Goal: Information Seeking & Learning: Learn about a topic

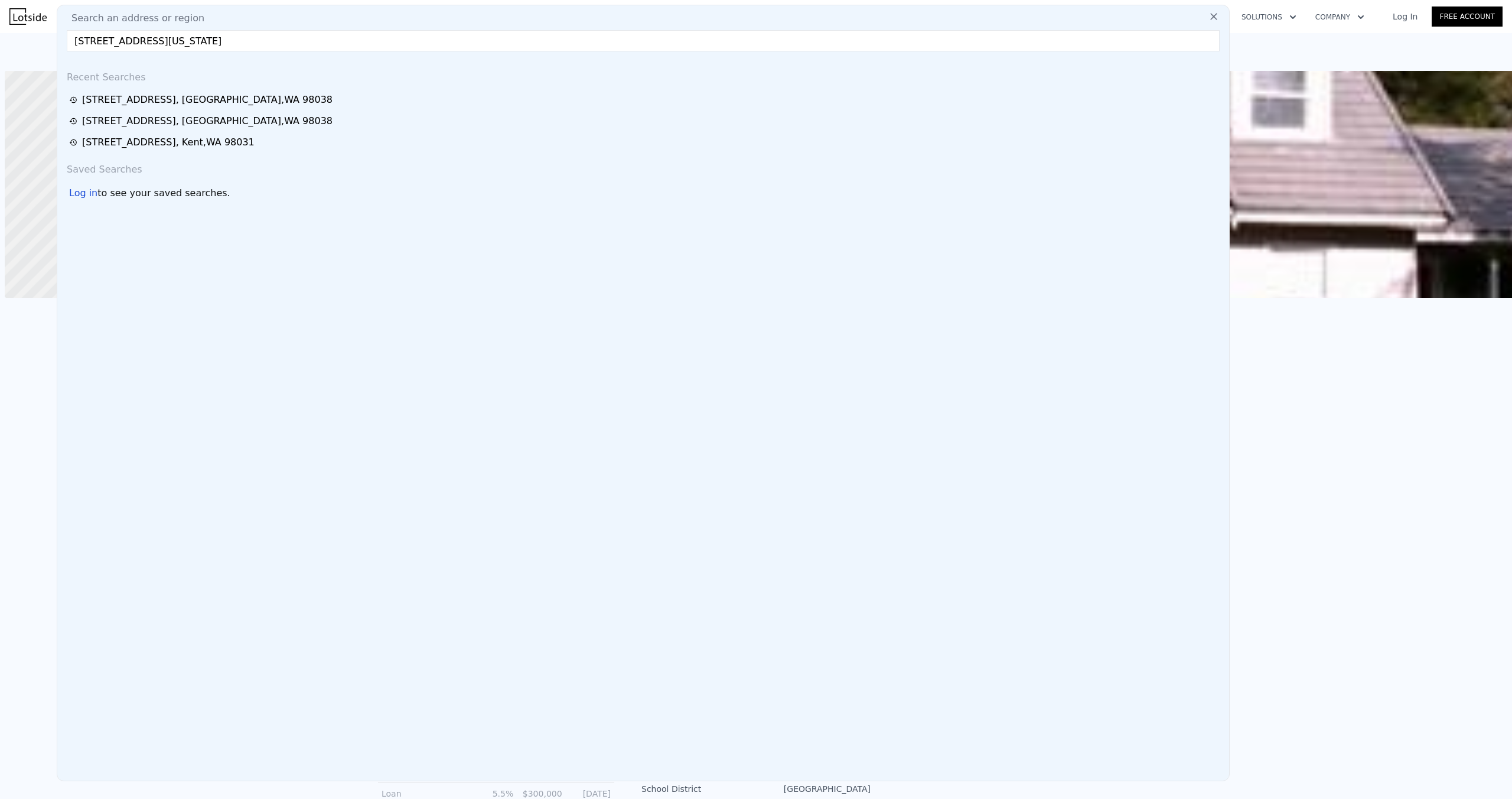
scroll to position [0, 5]
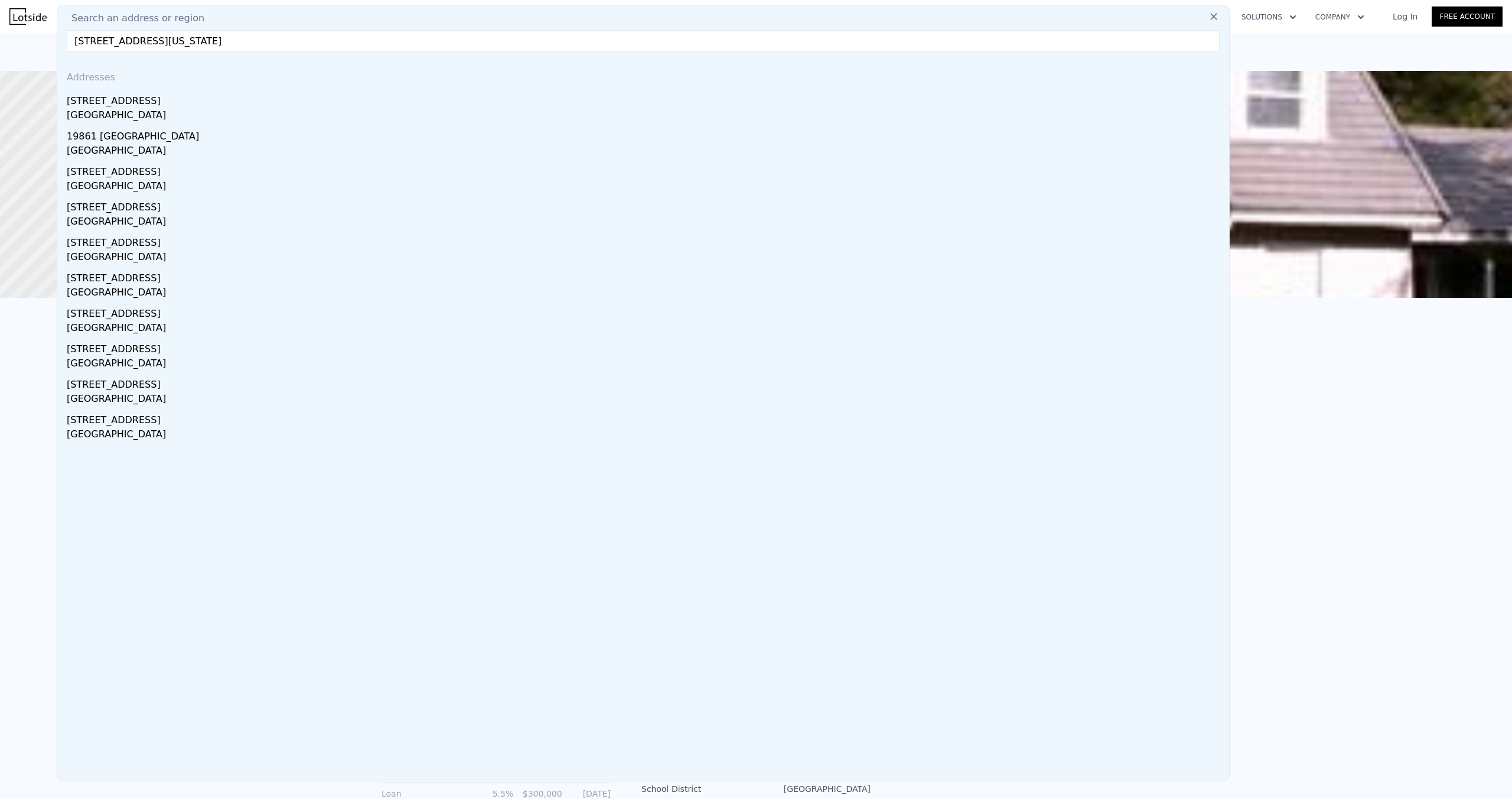
type input "[STREET_ADDRESS][US_STATE]"
click at [259, 108] on div "[GEOGRAPHIC_DATA]" at bounding box center [645, 117] width 1158 height 17
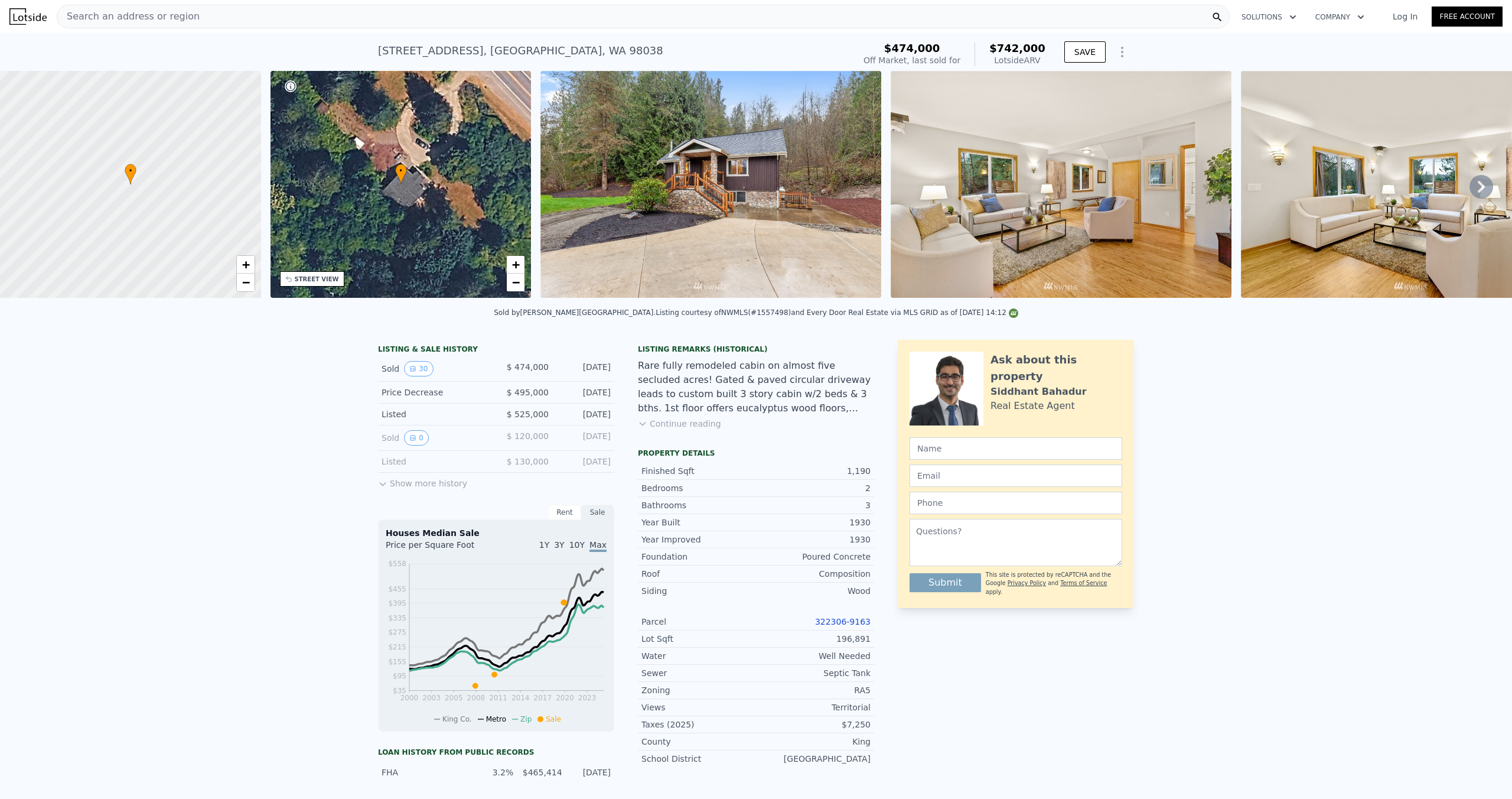
click at [328, 280] on div "STREET VIEW" at bounding box center [317, 279] width 44 height 8
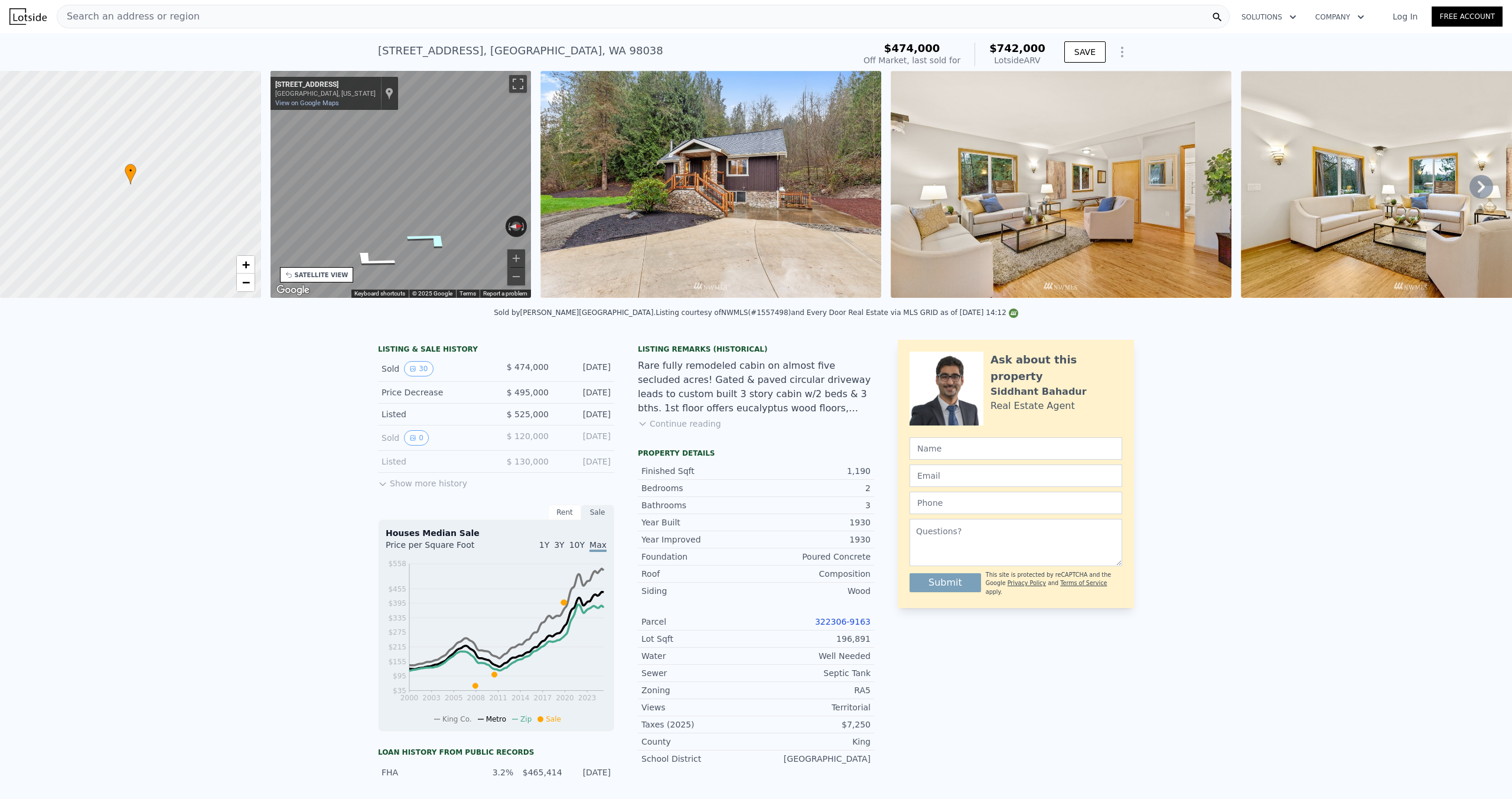
click at [427, 236] on icon "Go Northwest, Renton-Maple Vly Rd" at bounding box center [430, 238] width 88 height 27
click at [365, 254] on icon "Go Southeast, Renton-Maple Vly Rd" at bounding box center [371, 253] width 89 height 25
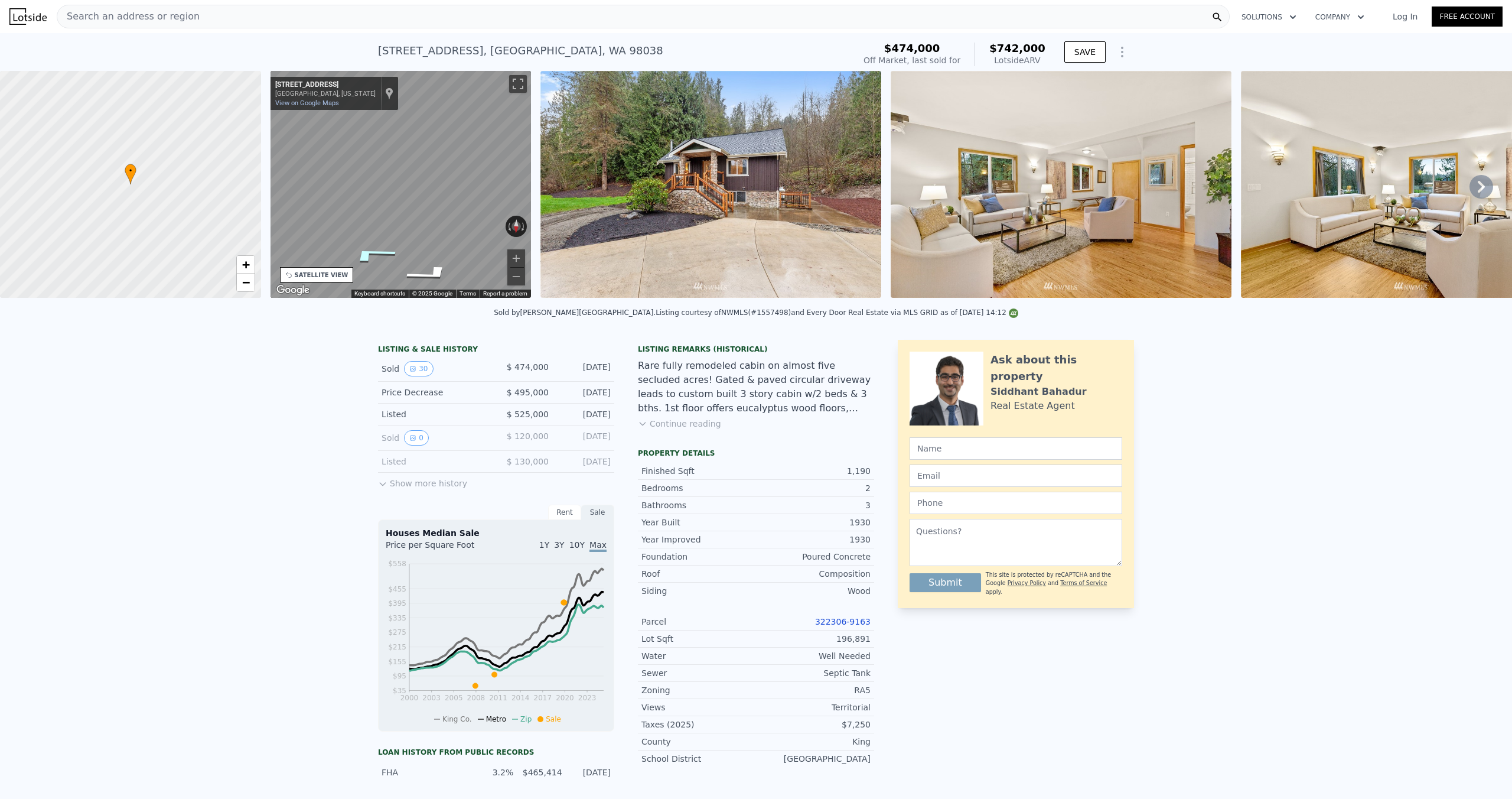
click at [365, 254] on icon "Go Southeast, Renton-Maple Vly Rd" at bounding box center [371, 253] width 89 height 25
click at [205, 12] on div "Search an address or region" at bounding box center [642, 16] width 1173 height 24
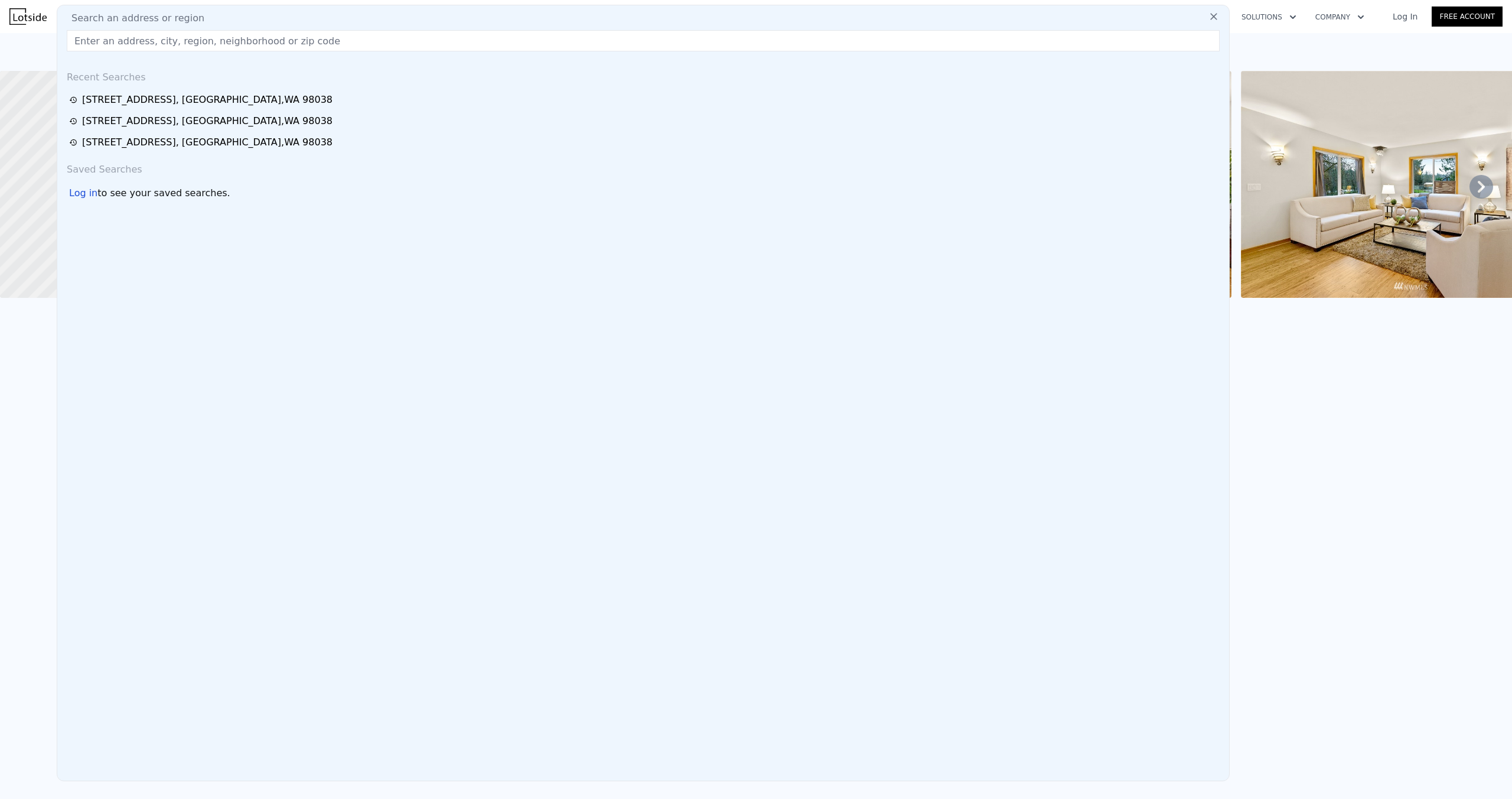
type input "[STREET_ADDRESS][US_STATE]"
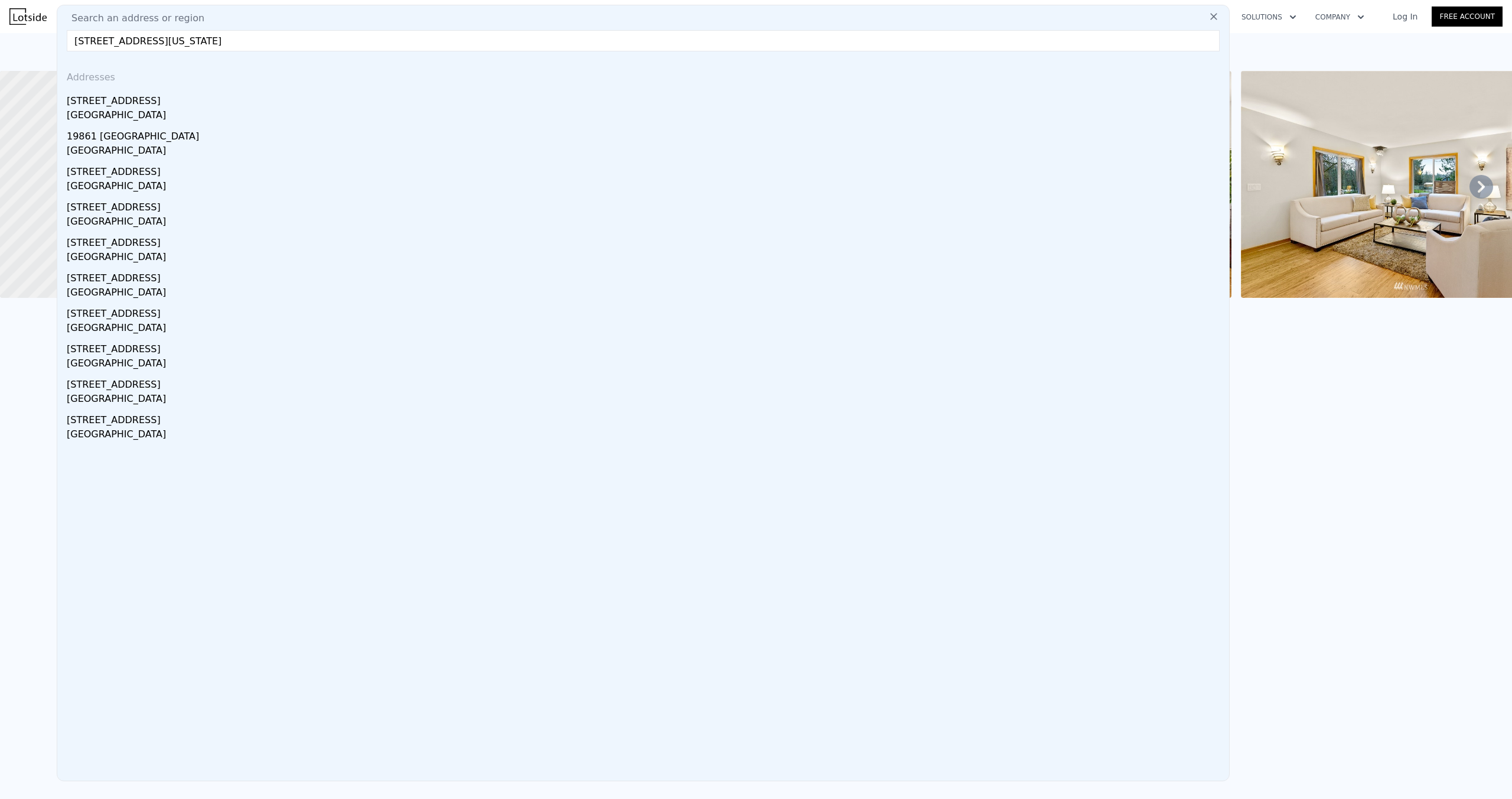
click at [194, 91] on div "[STREET_ADDRESS]" at bounding box center [645, 99] width 1158 height 19
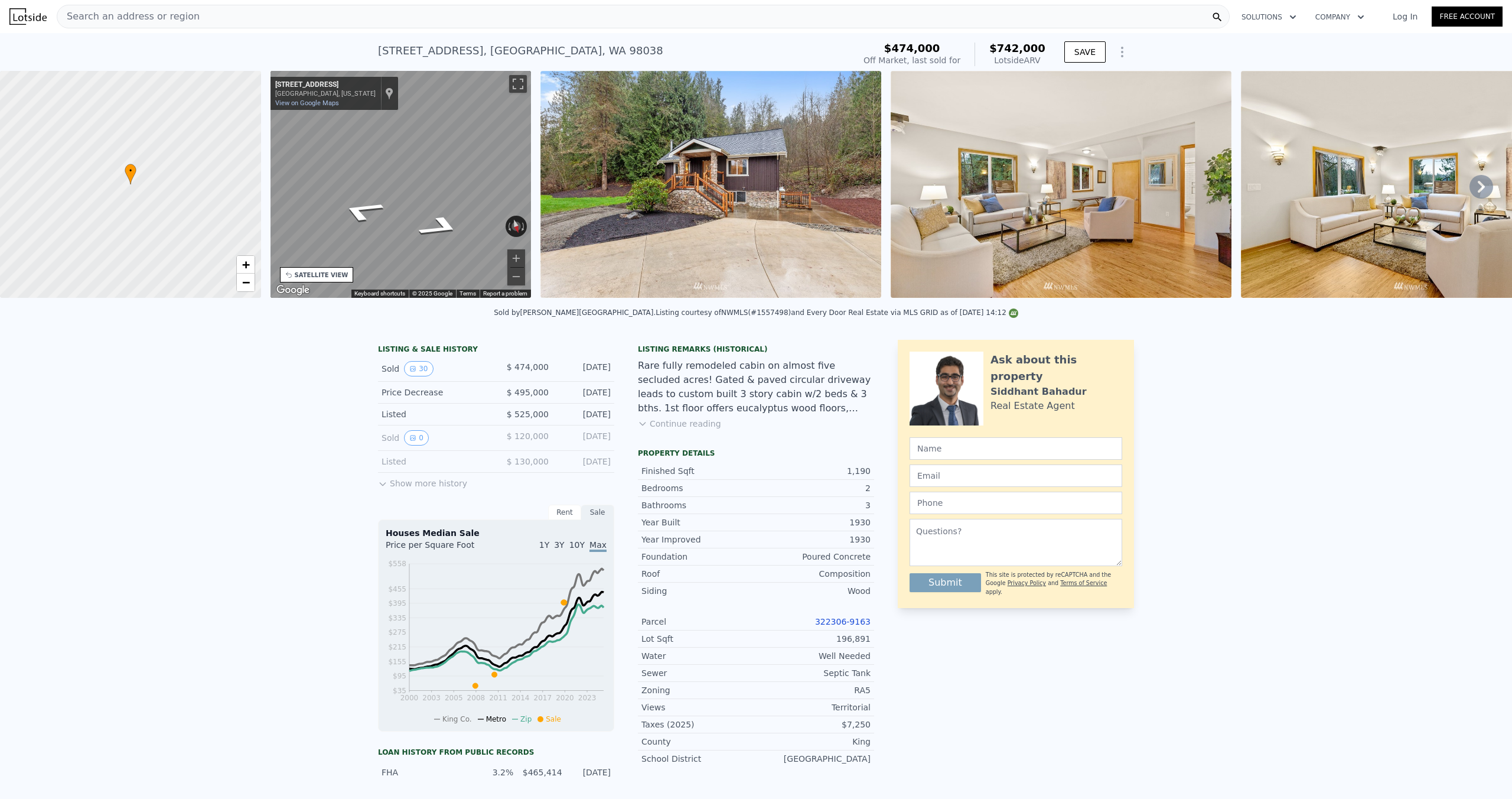
click at [237, 22] on div "Search an address or region" at bounding box center [642, 16] width 1173 height 24
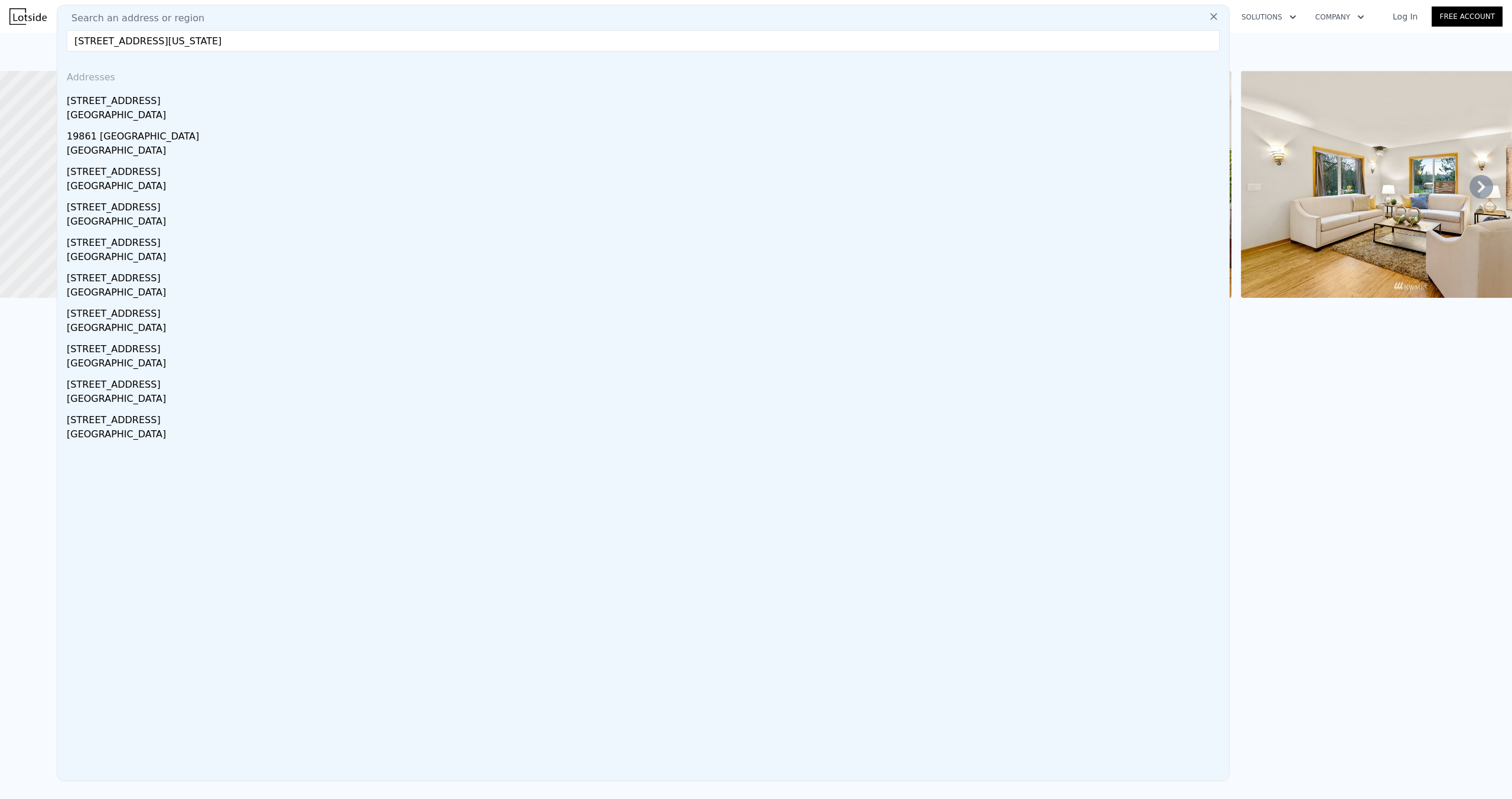
drag, startPoint x: 322, startPoint y: 39, endPoint x: 260, endPoint y: 39, distance: 62.0
click at [260, 40] on input "[STREET_ADDRESS][US_STATE]" at bounding box center [643, 41] width 1153 height 22
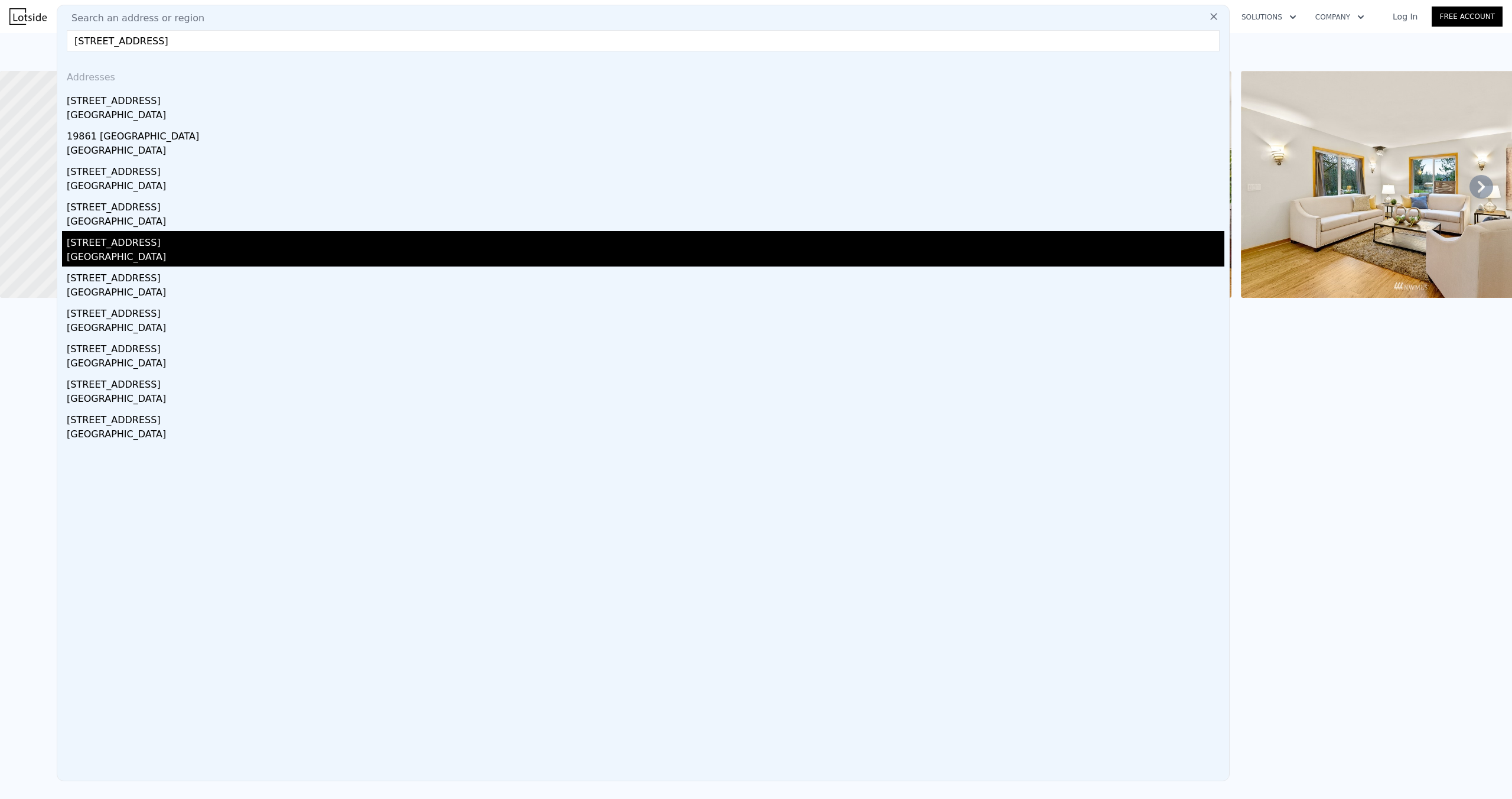
type input "[STREET_ADDRESS]"
click at [223, 245] on div "[STREET_ADDRESS]" at bounding box center [645, 240] width 1158 height 19
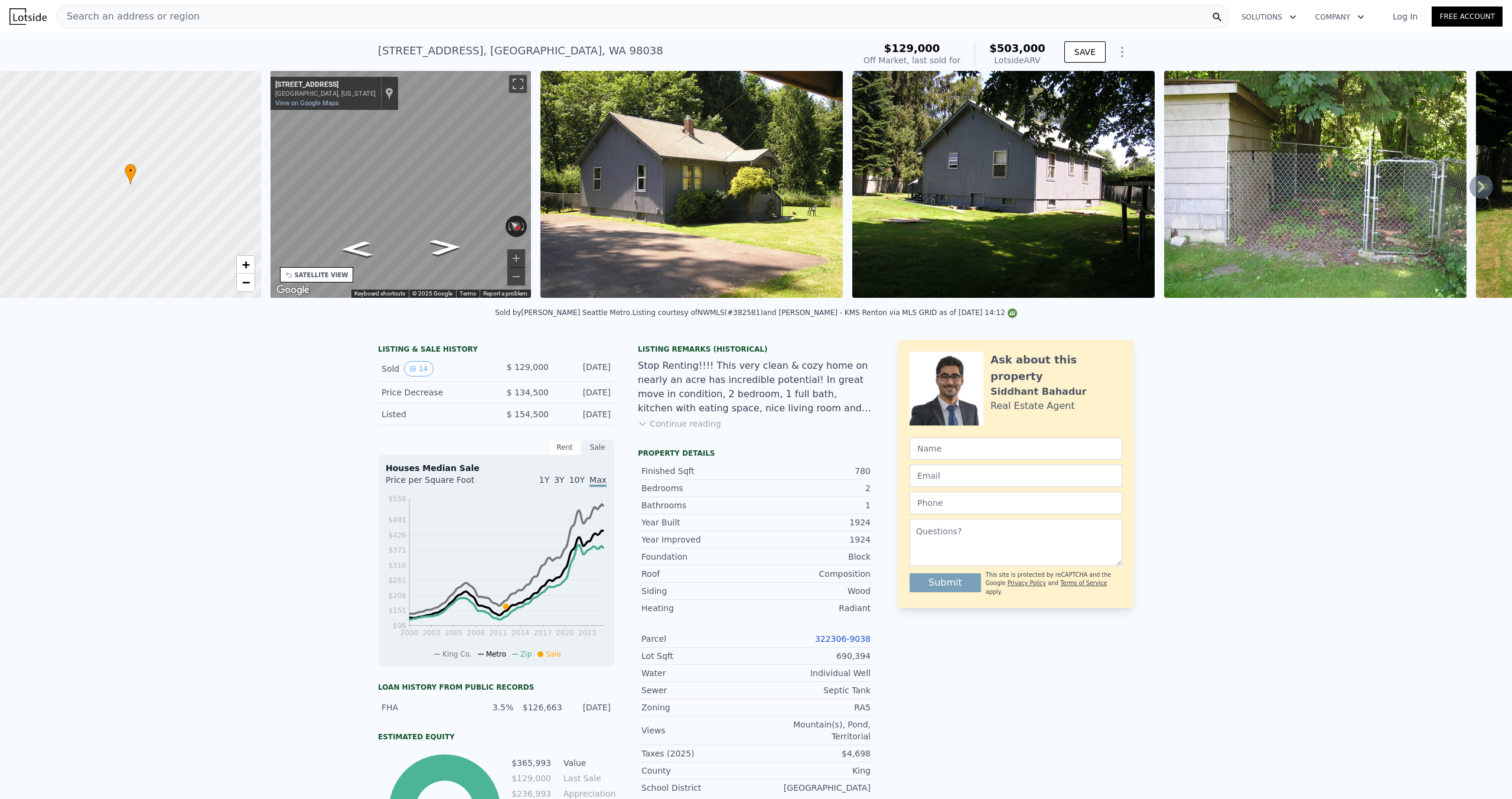
click at [1484, 185] on icon at bounding box center [1481, 187] width 24 height 24
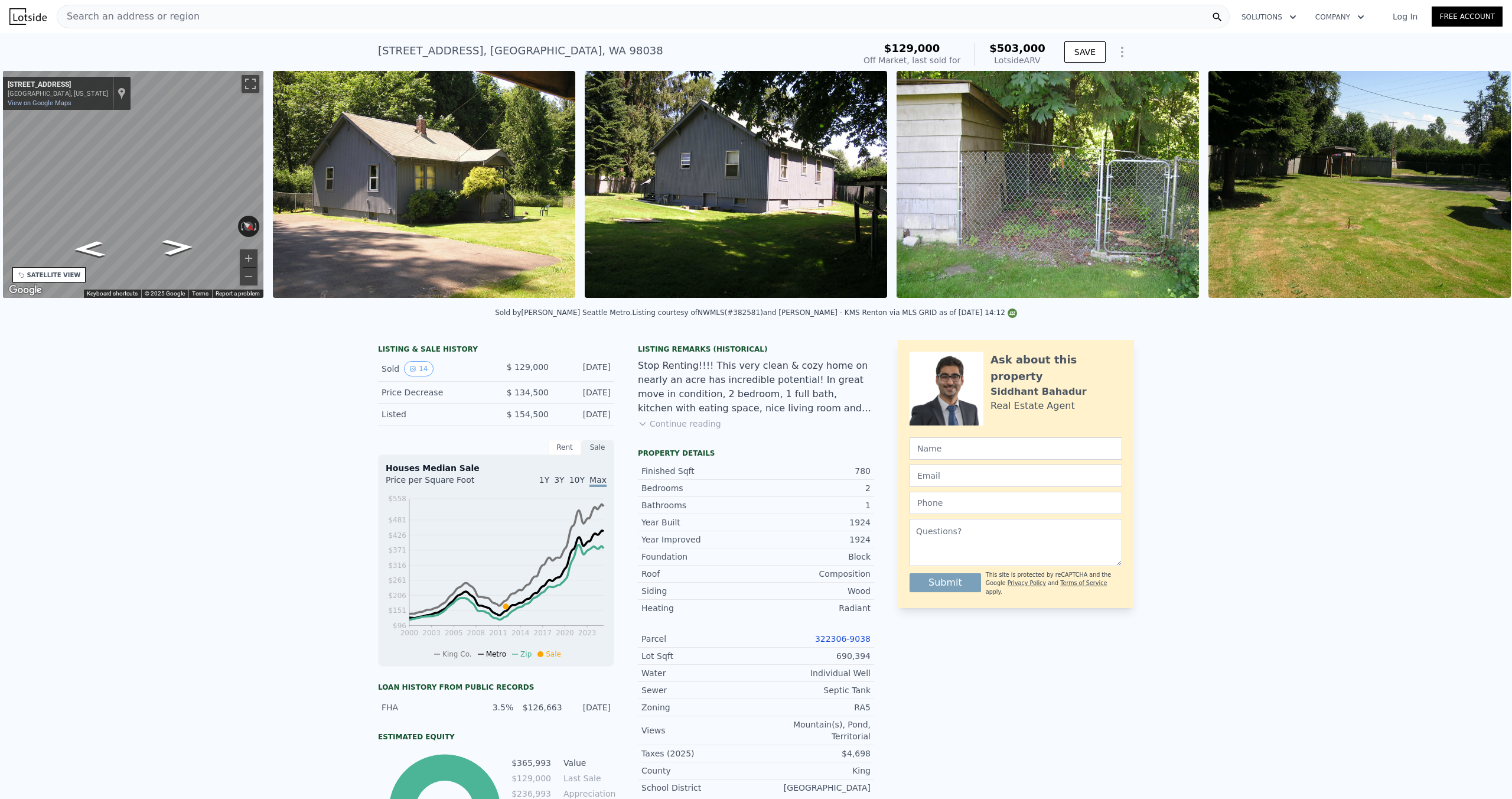
scroll to position [0, 275]
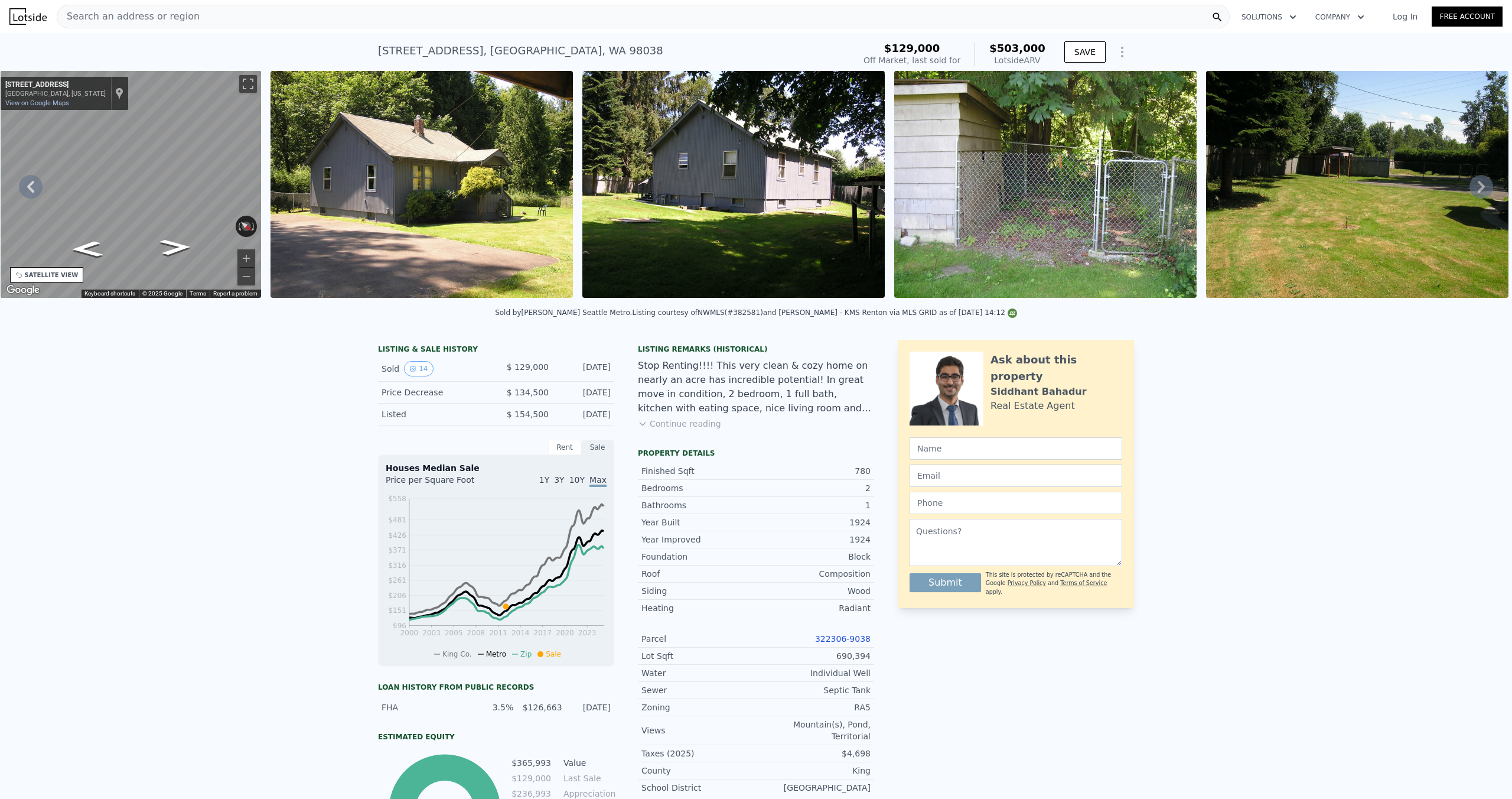
click at [1484, 185] on icon at bounding box center [1481, 187] width 24 height 24
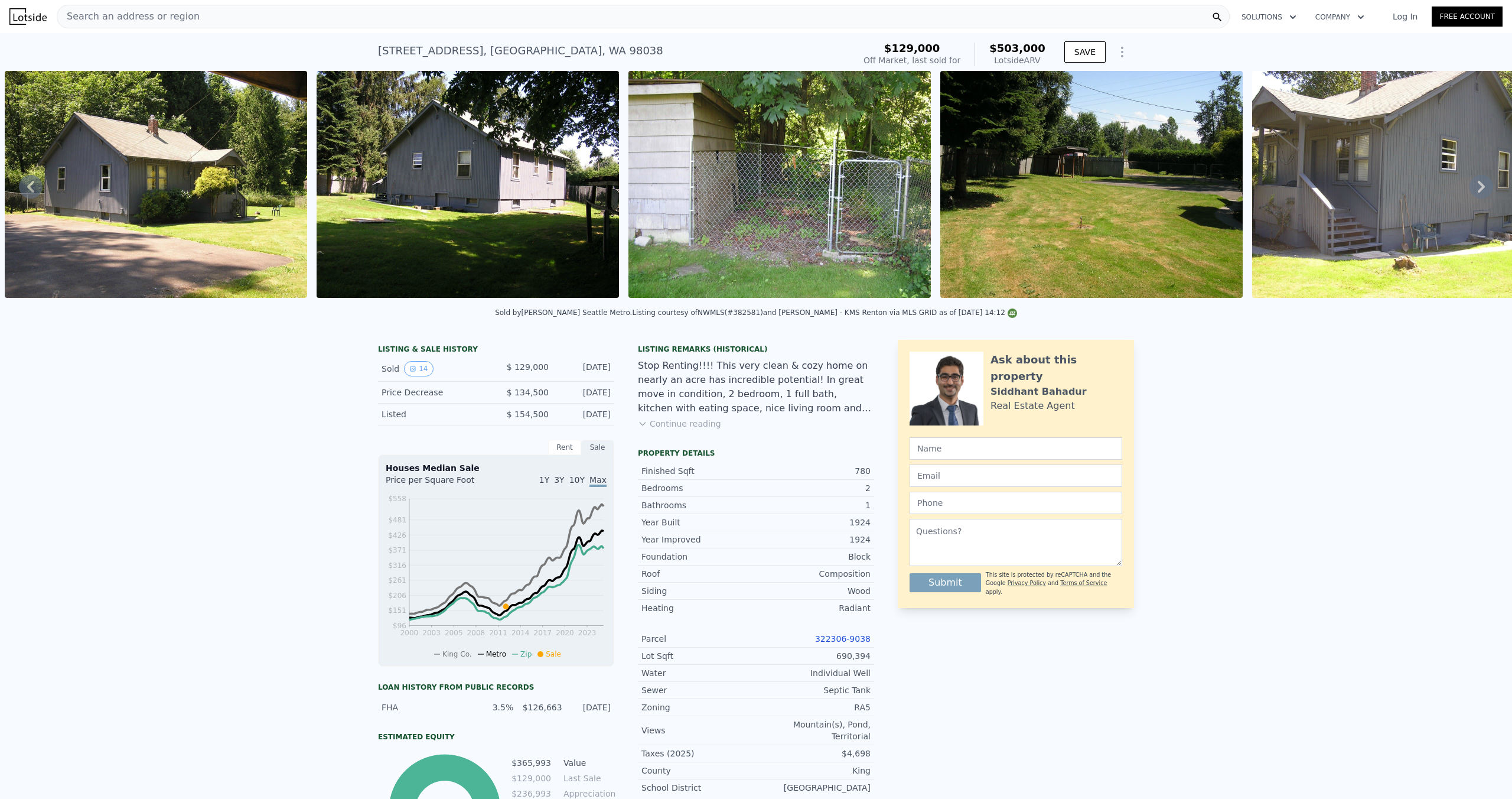
click at [1484, 185] on icon at bounding box center [1481, 187] width 24 height 24
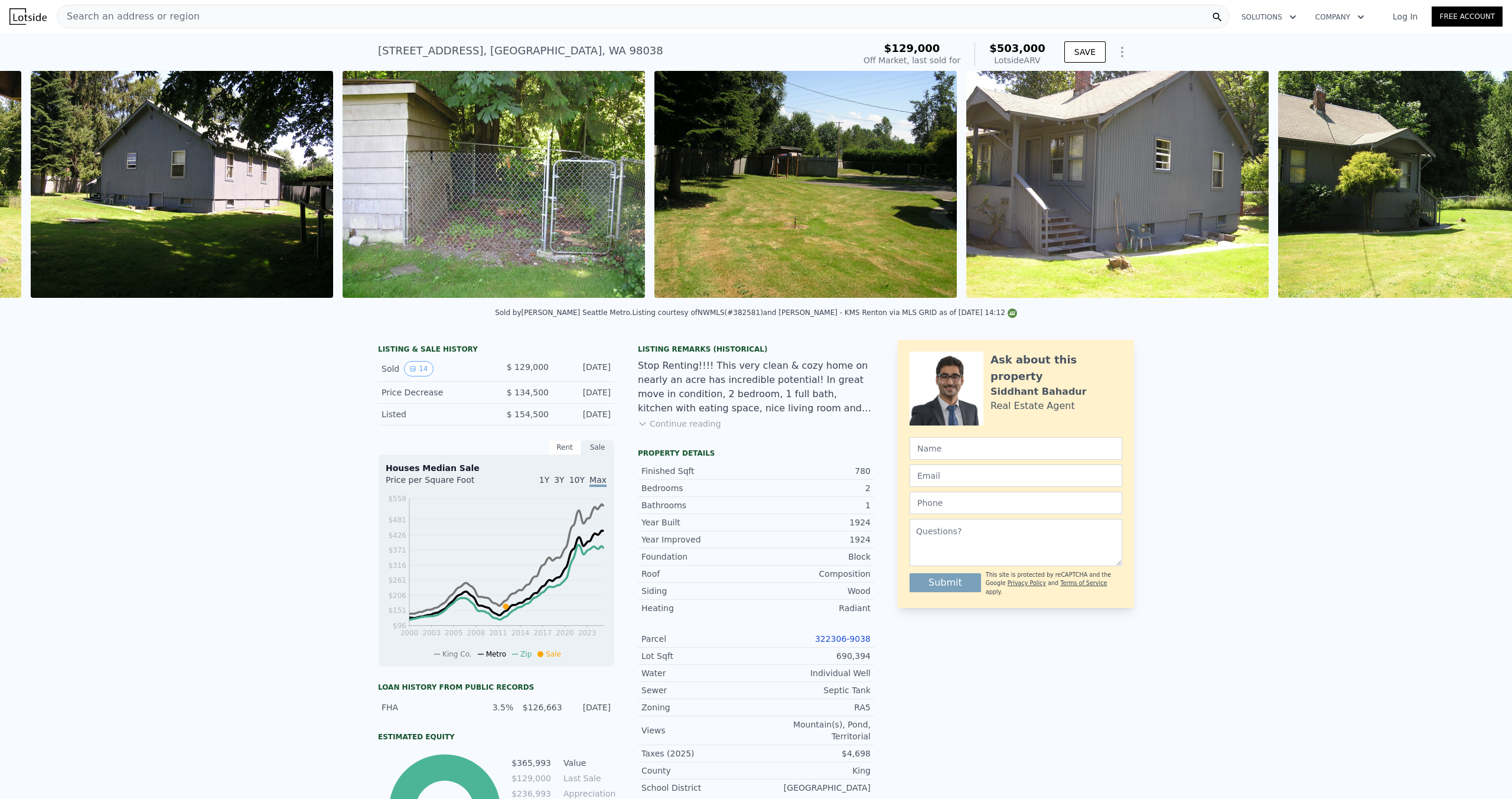
scroll to position [0, 853]
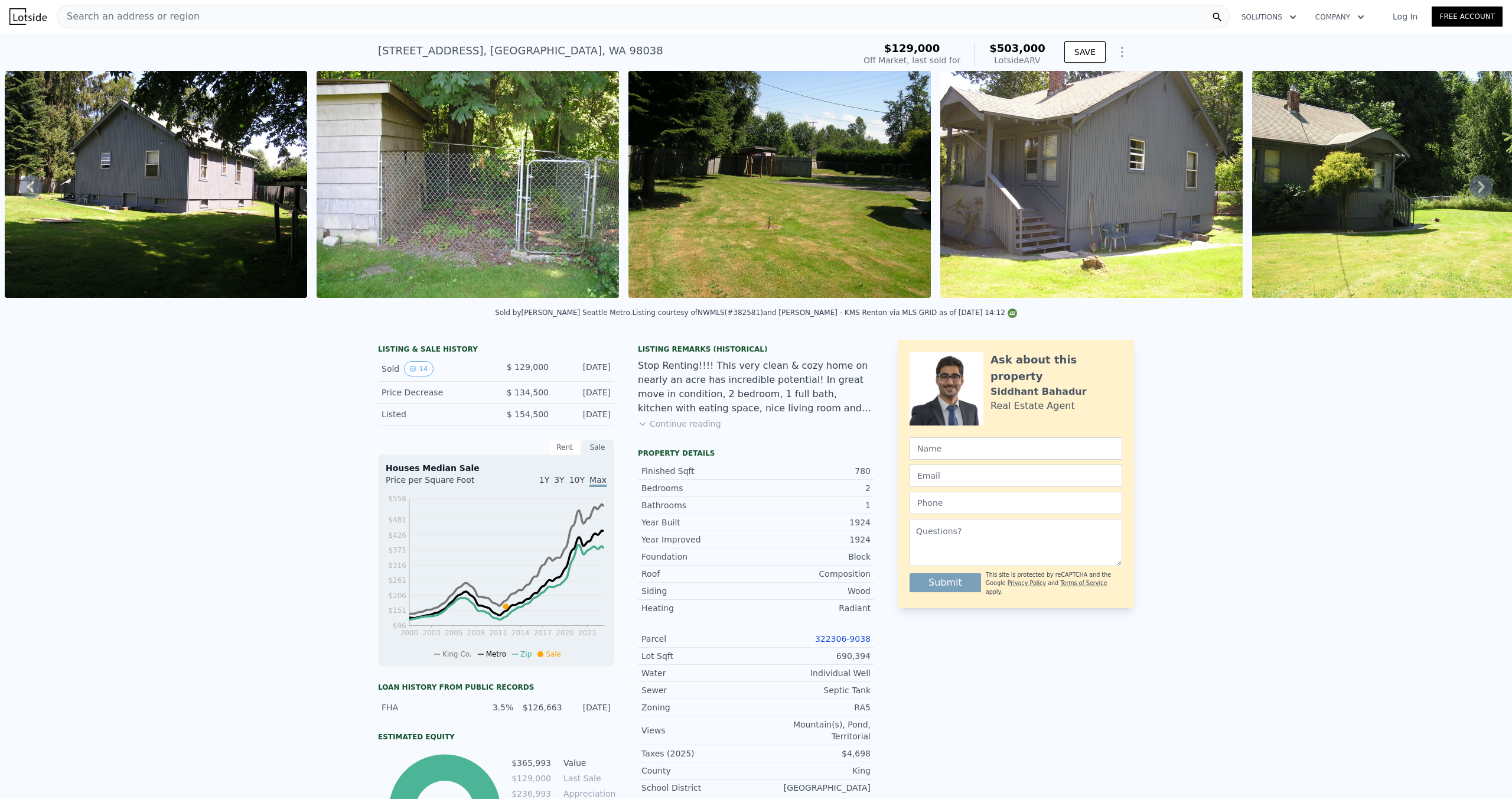
click at [1484, 185] on icon at bounding box center [1481, 187] width 24 height 24
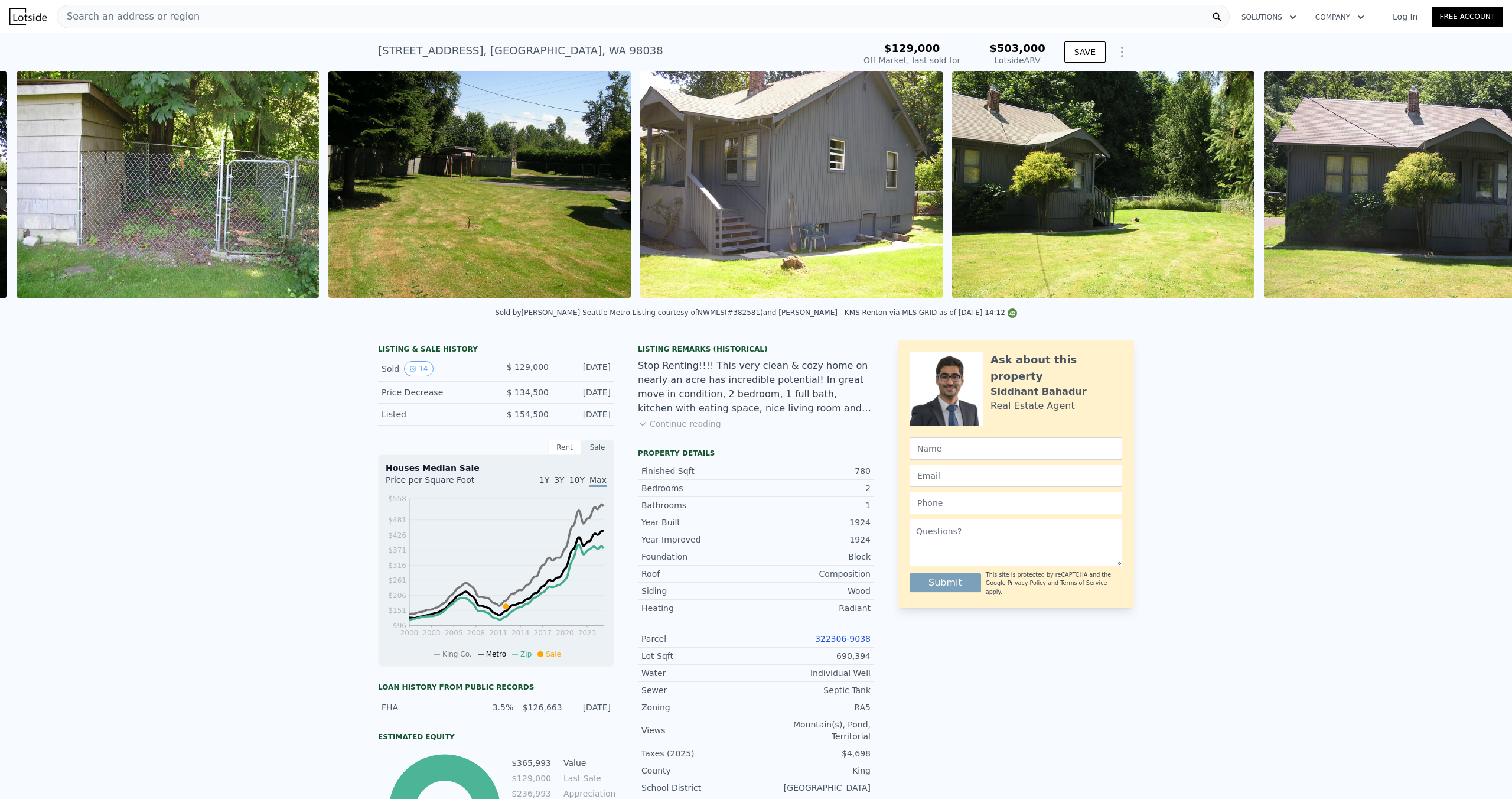
scroll to position [0, 1164]
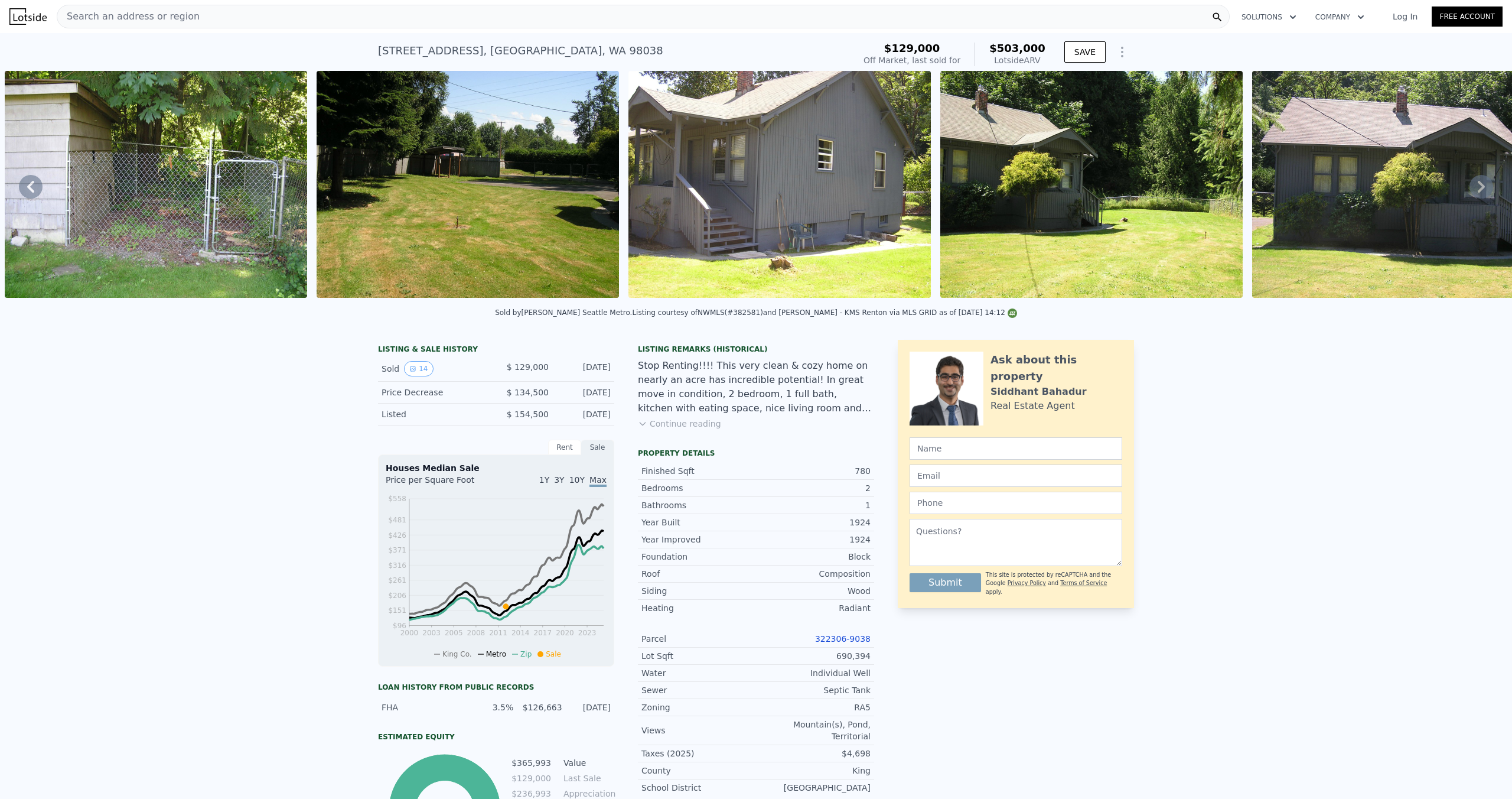
click at [1484, 185] on icon at bounding box center [1481, 187] width 24 height 24
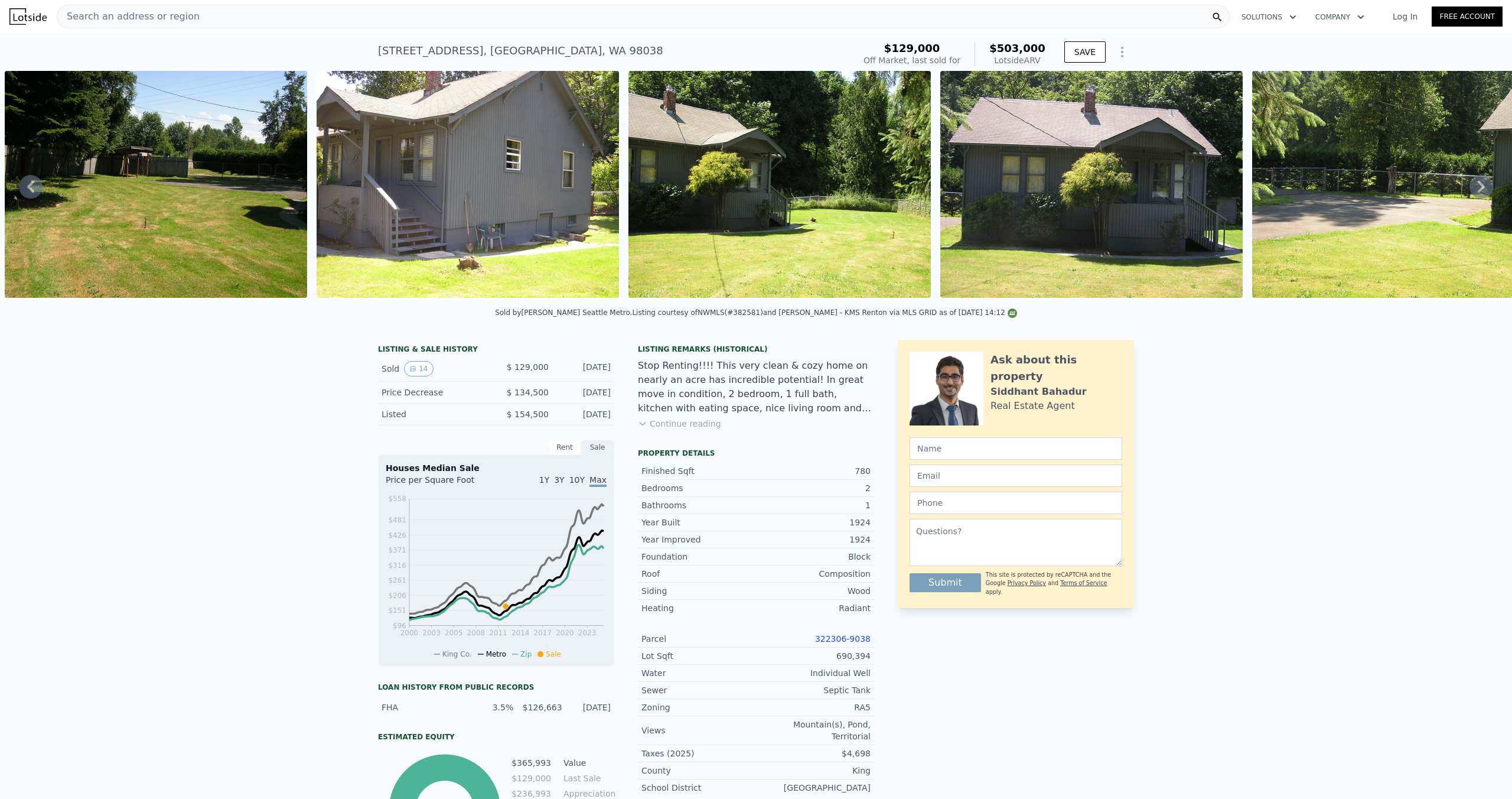
click at [1484, 185] on icon at bounding box center [1481, 187] width 24 height 24
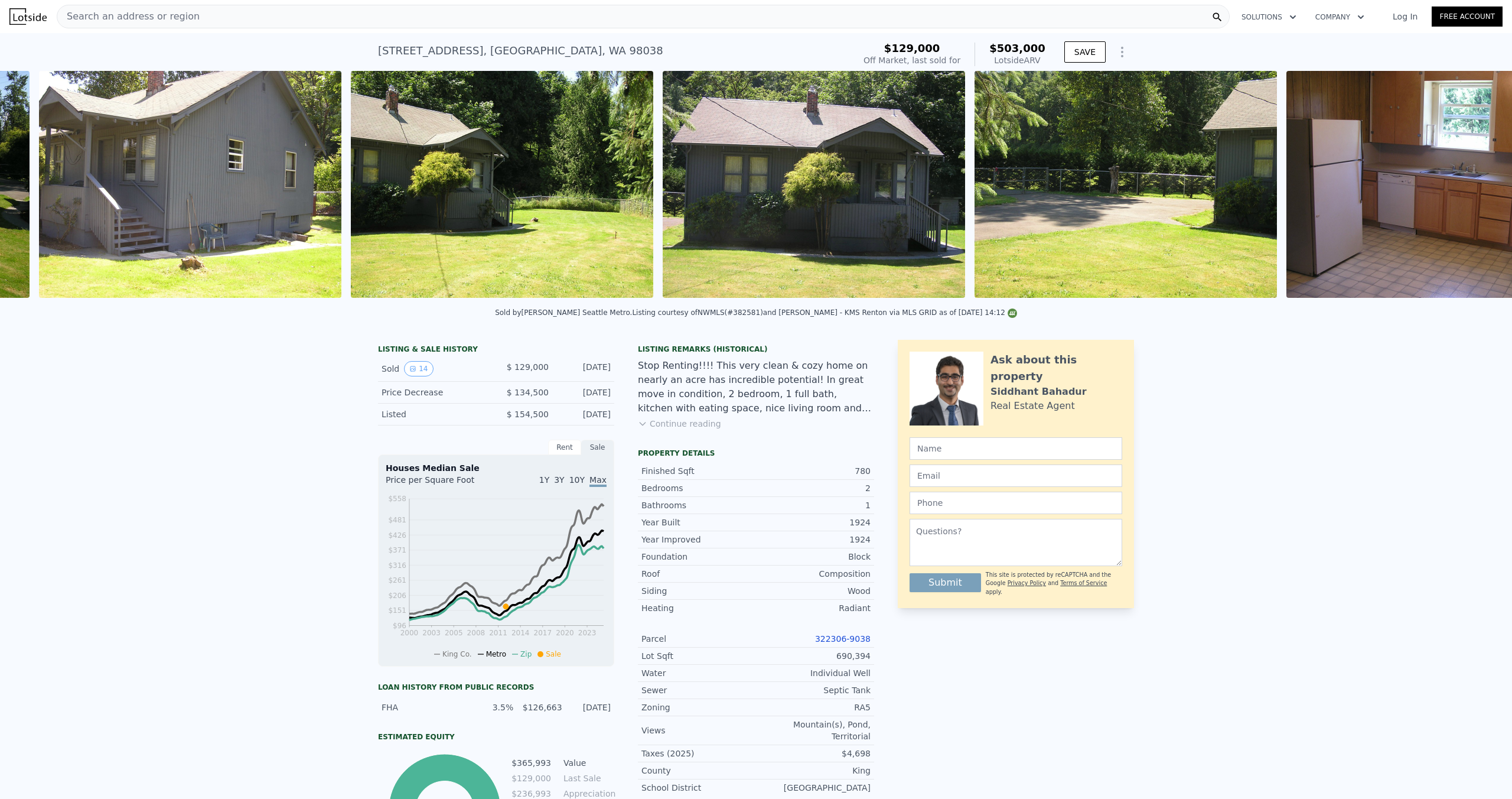
scroll to position [0, 1788]
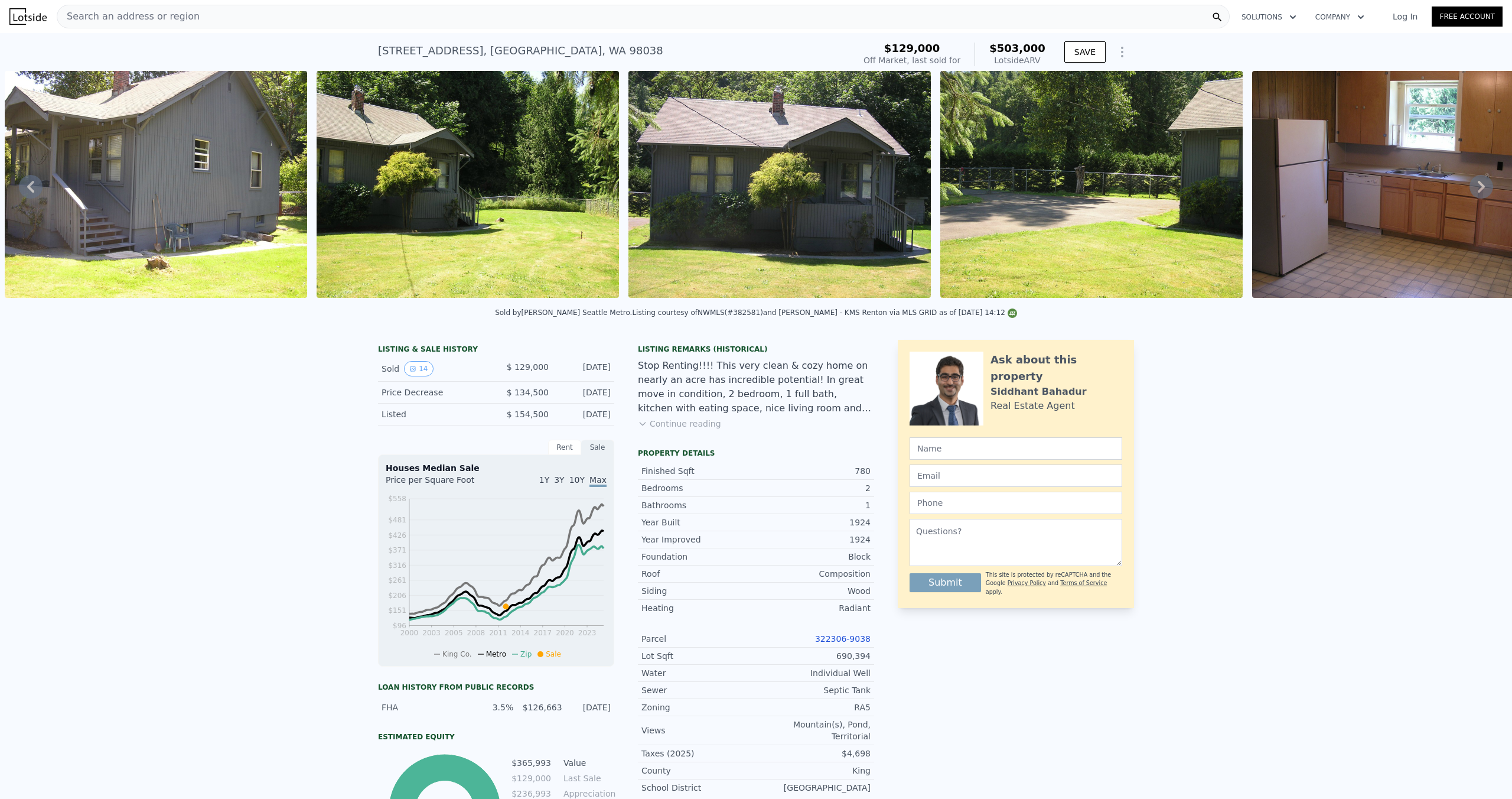
click at [1484, 185] on icon at bounding box center [1481, 187] width 24 height 24
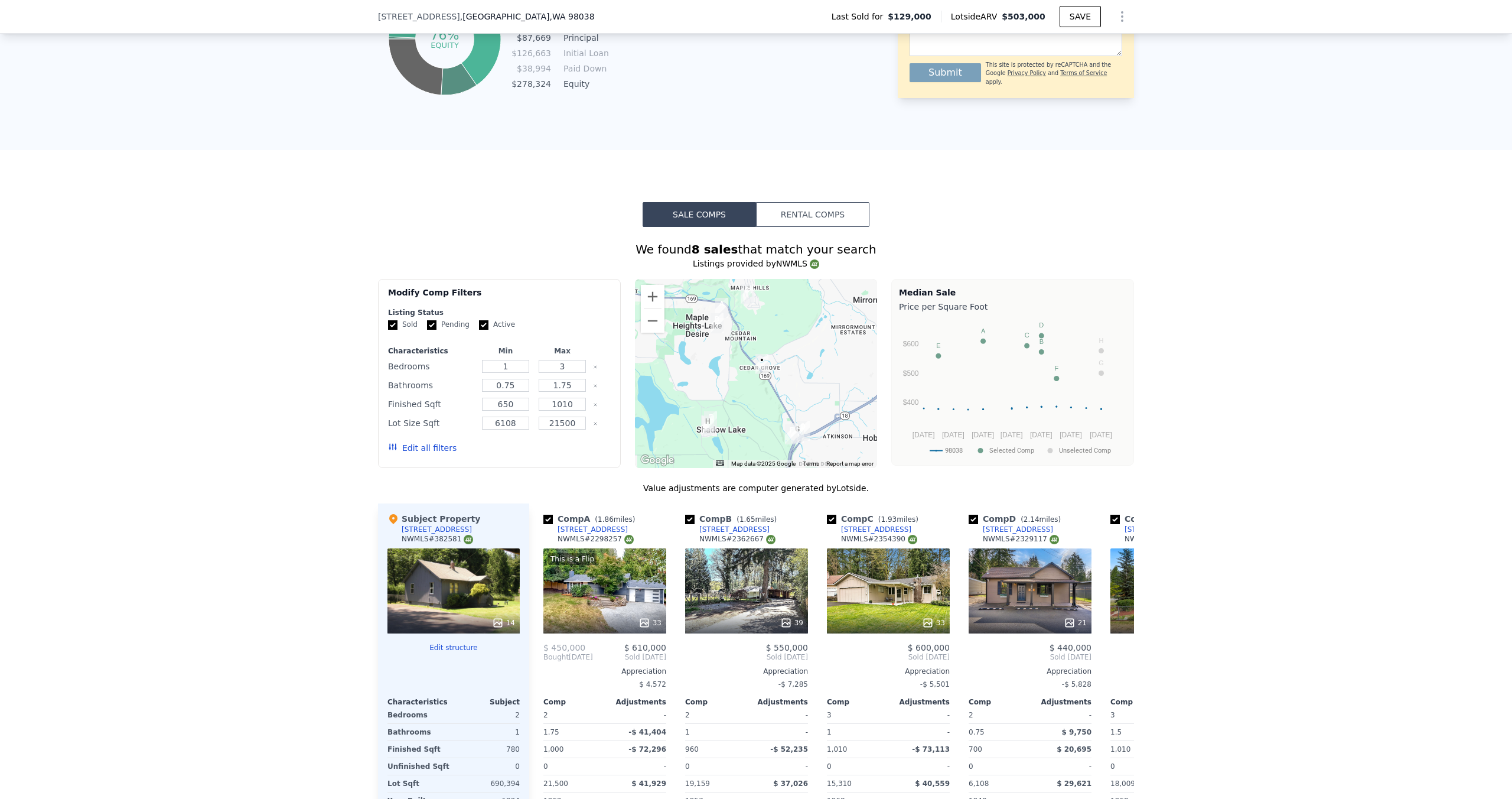
scroll to position [1056, 0]
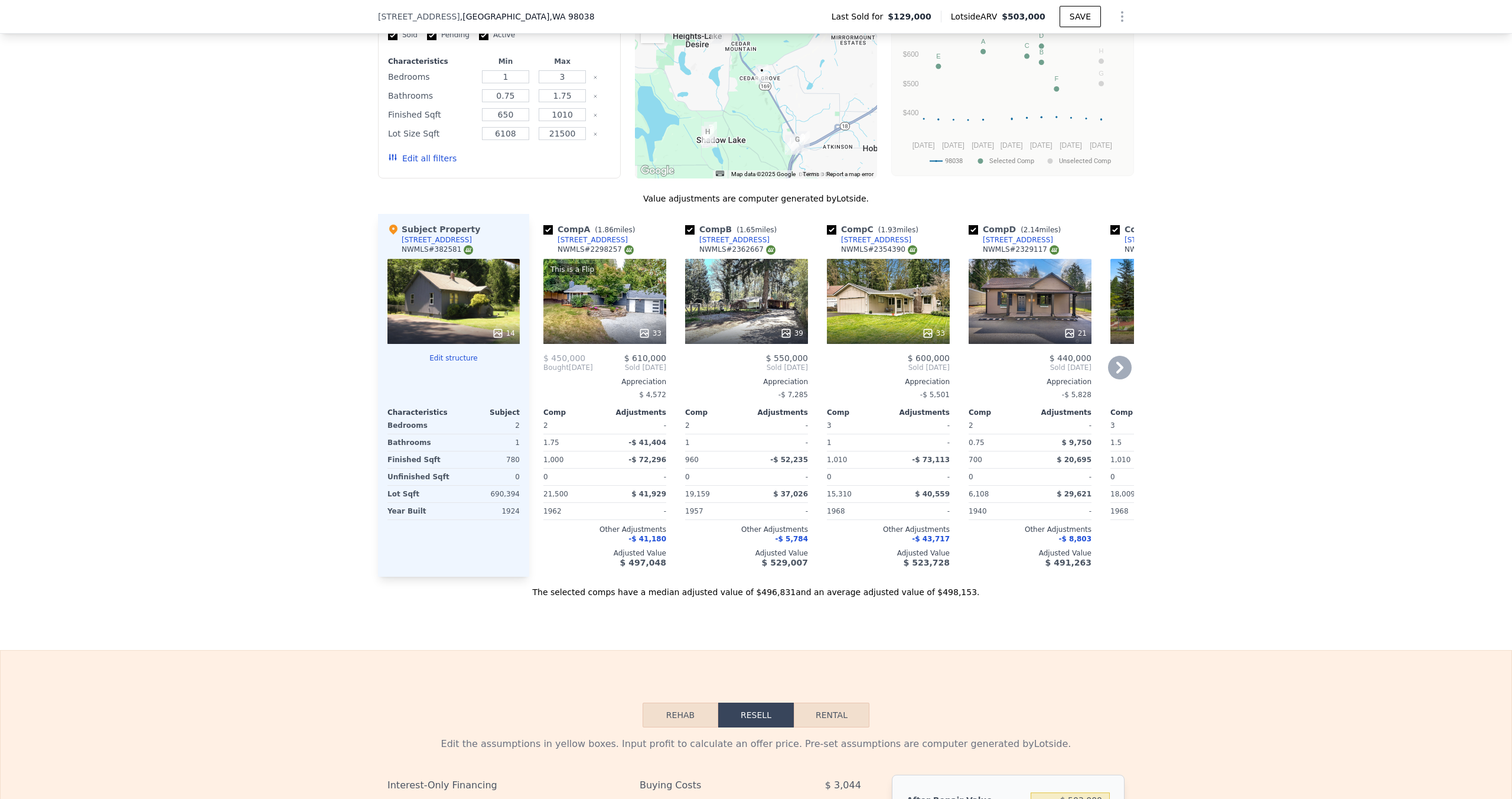
click at [637, 302] on div "This is a Flip 33" at bounding box center [605, 302] width 122 height 85
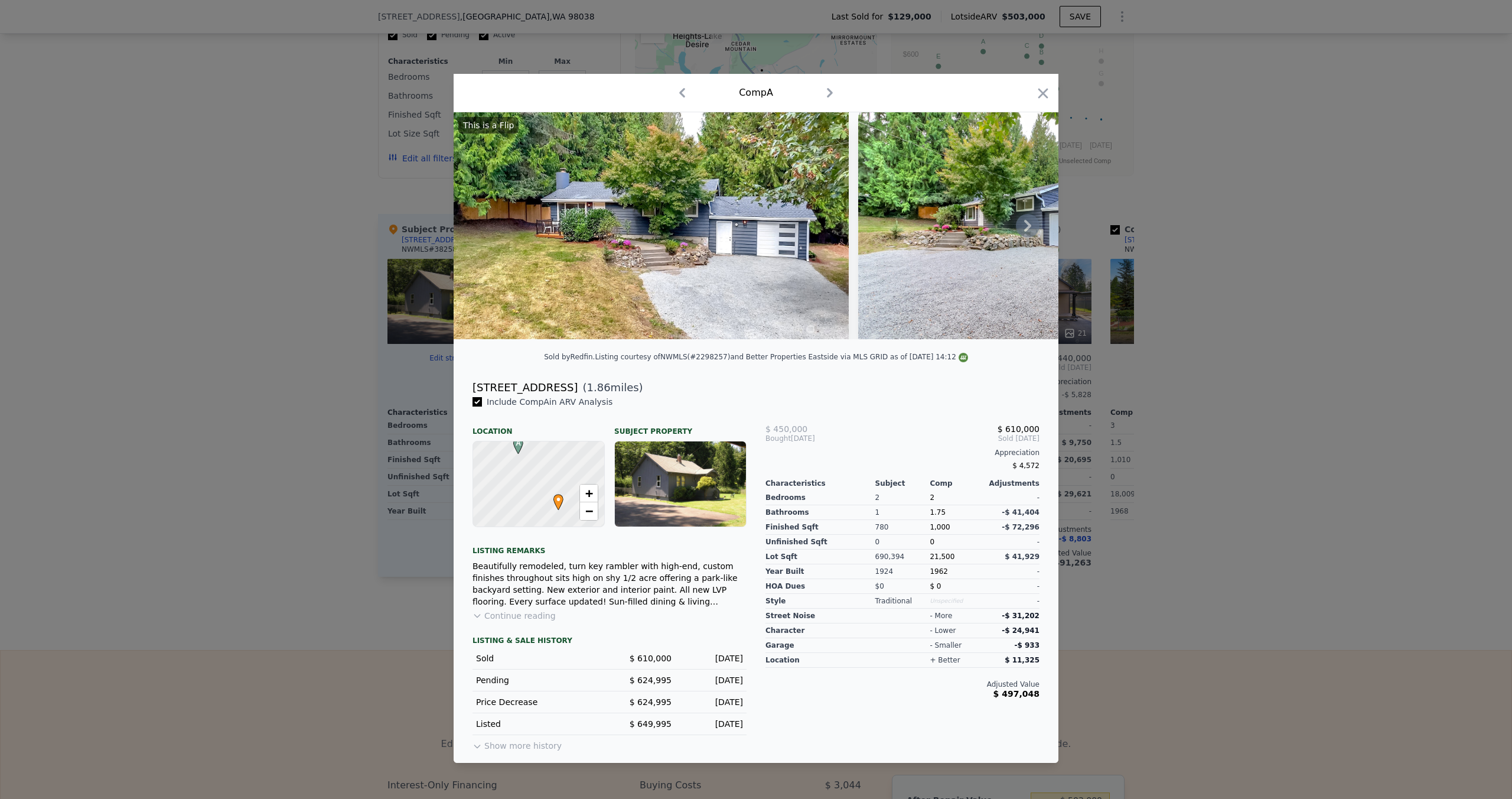
click at [1032, 227] on icon at bounding box center [1027, 225] width 24 height 24
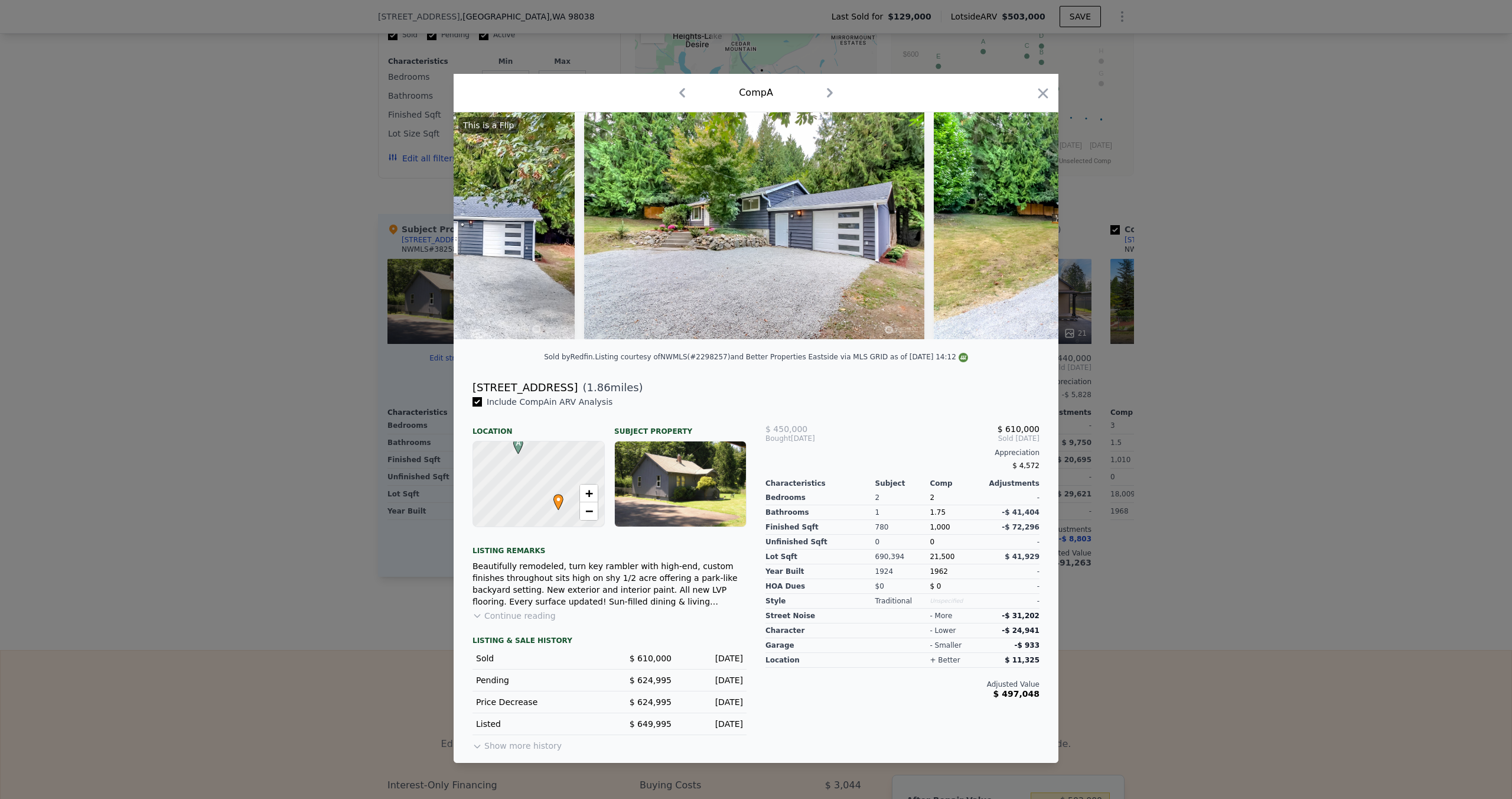
scroll to position [0, 284]
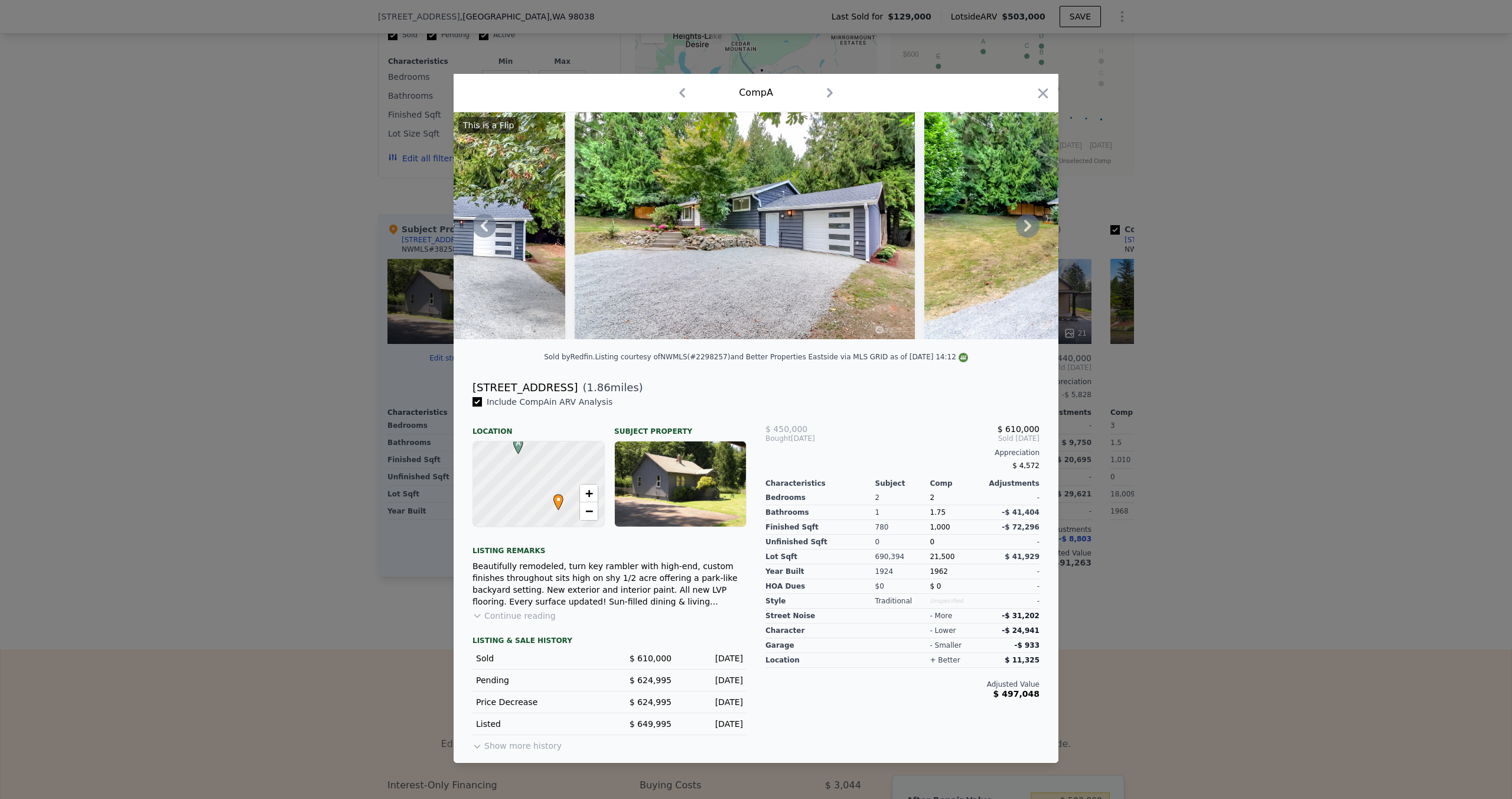
click at [1032, 227] on icon at bounding box center [1027, 225] width 24 height 24
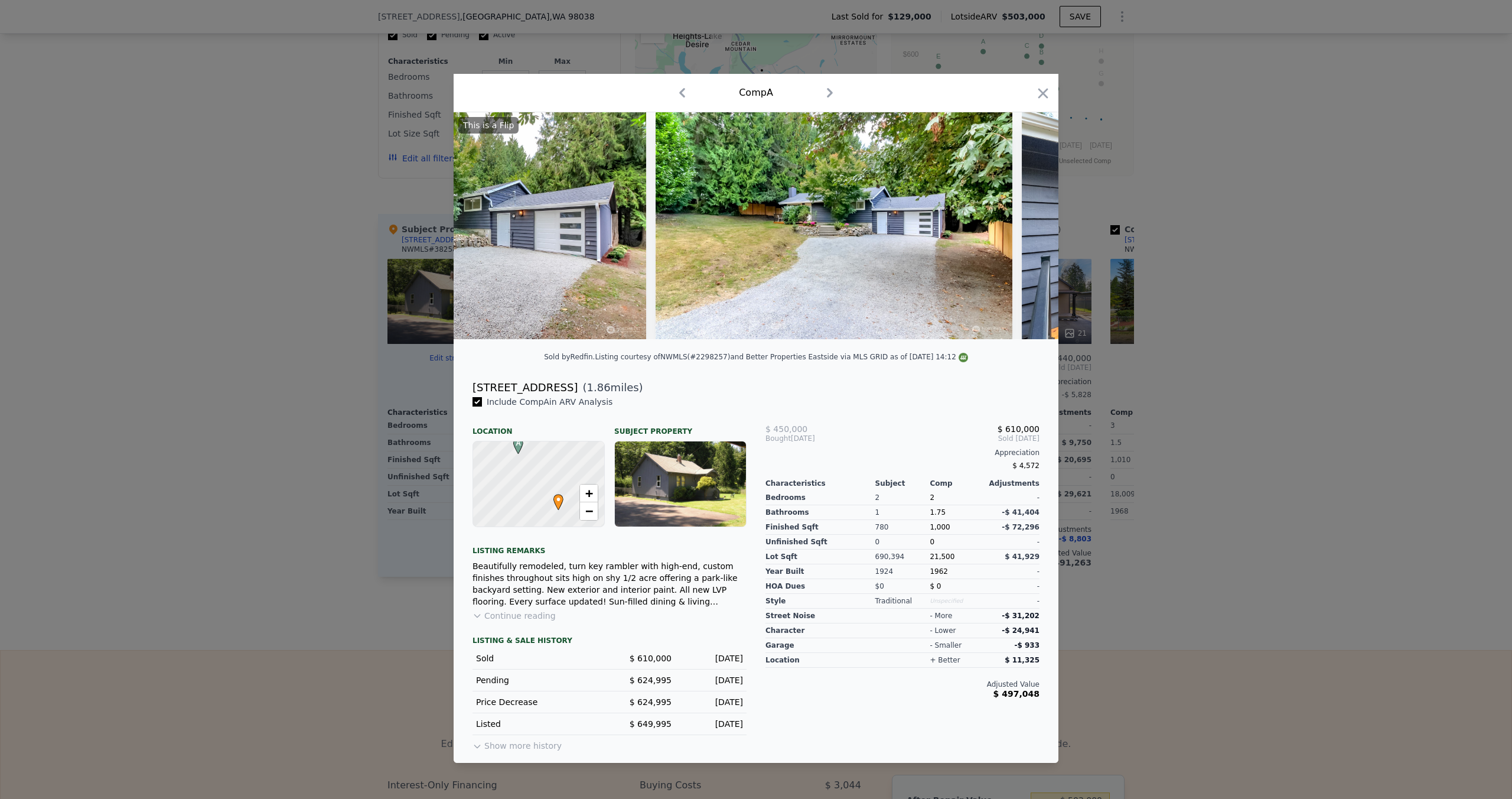
scroll to position [0, 567]
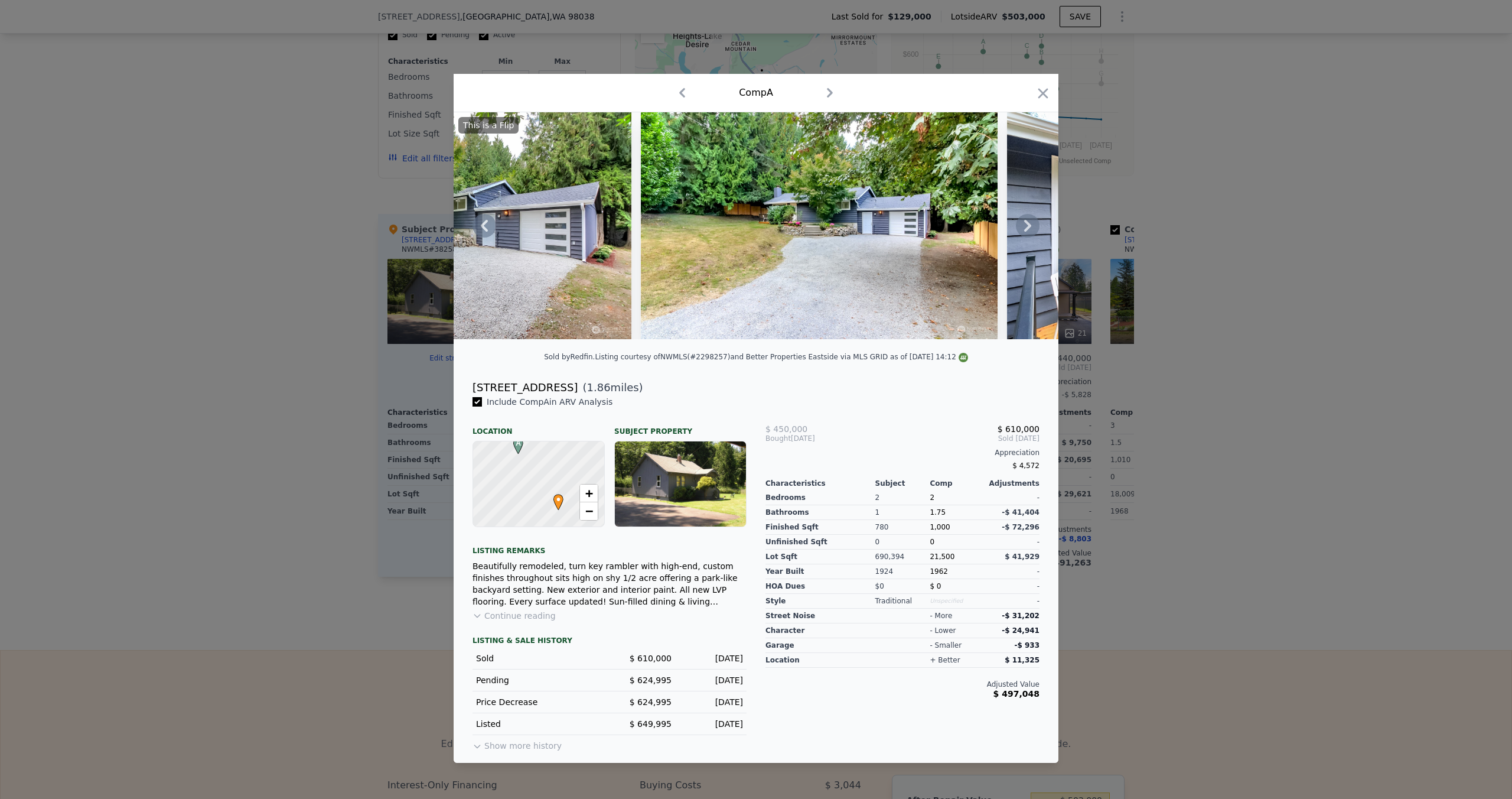
click at [1032, 227] on div "This is a Flip" at bounding box center [756, 225] width 605 height 227
click at [1029, 225] on icon at bounding box center [1028, 225] width 8 height 12
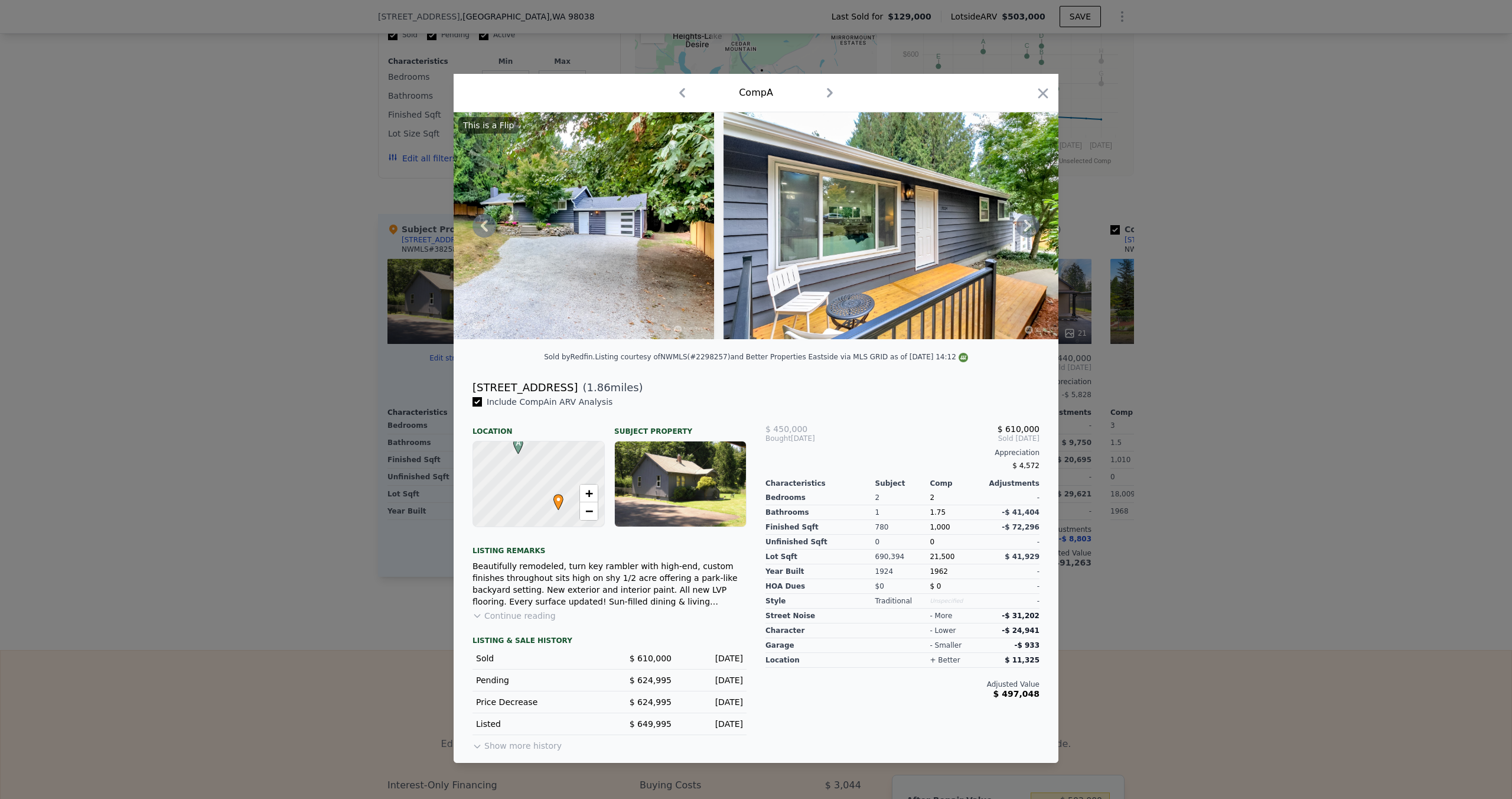
click at [1030, 225] on icon at bounding box center [1028, 225] width 8 height 12
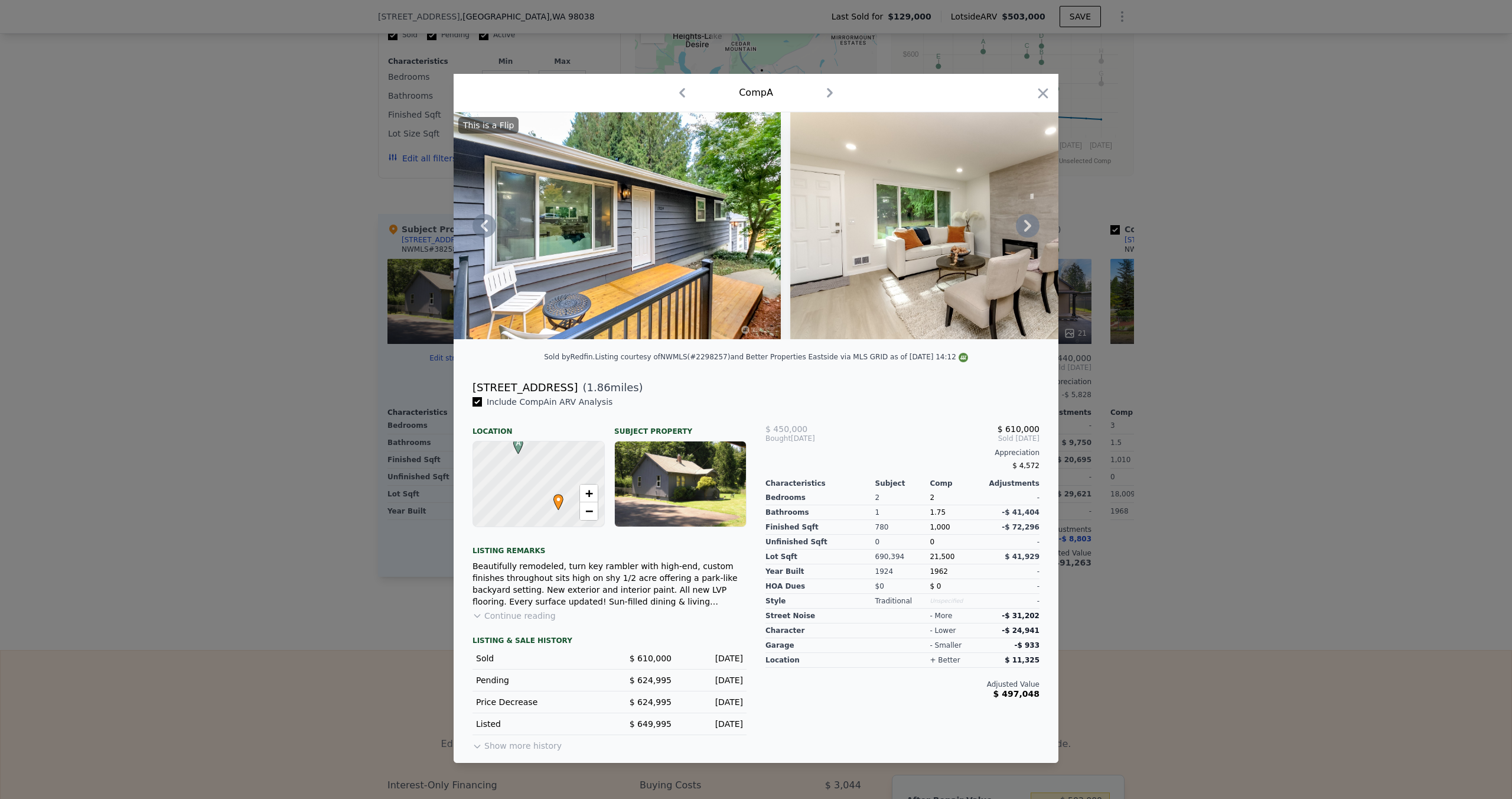
click at [1030, 225] on icon at bounding box center [1028, 225] width 8 height 12
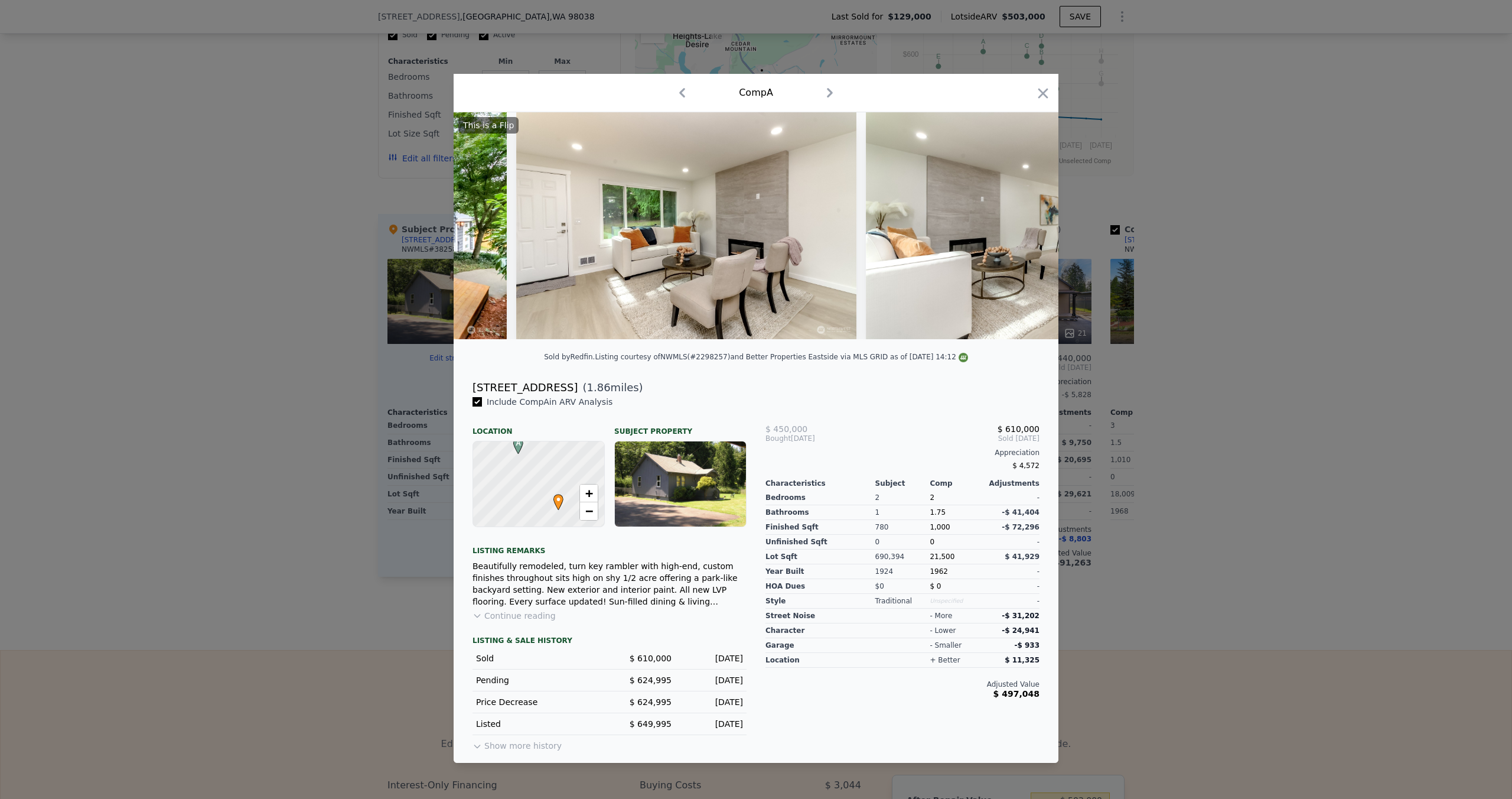
scroll to position [0, 1418]
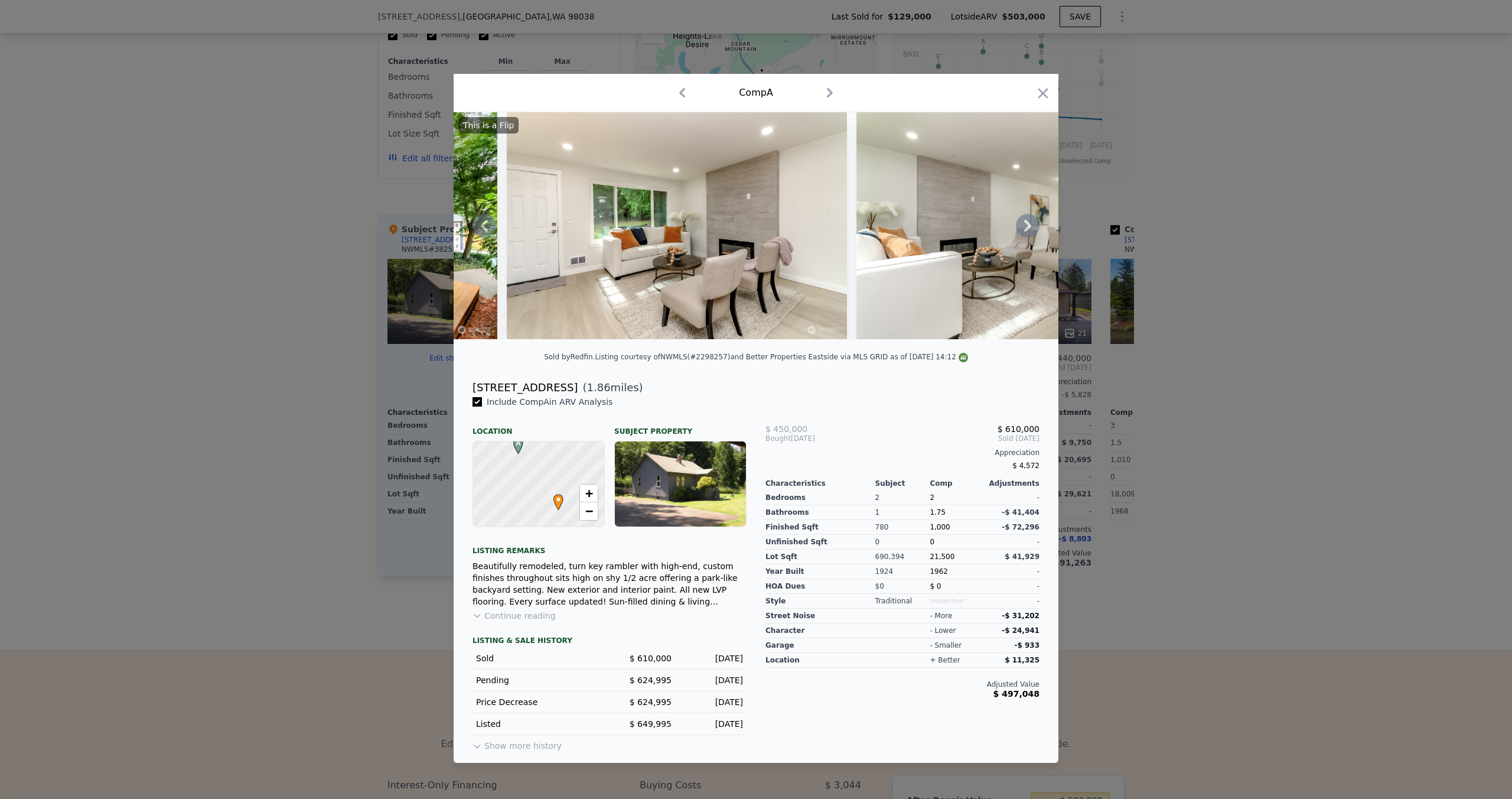
click at [1345, 242] on div at bounding box center [756, 400] width 1512 height 799
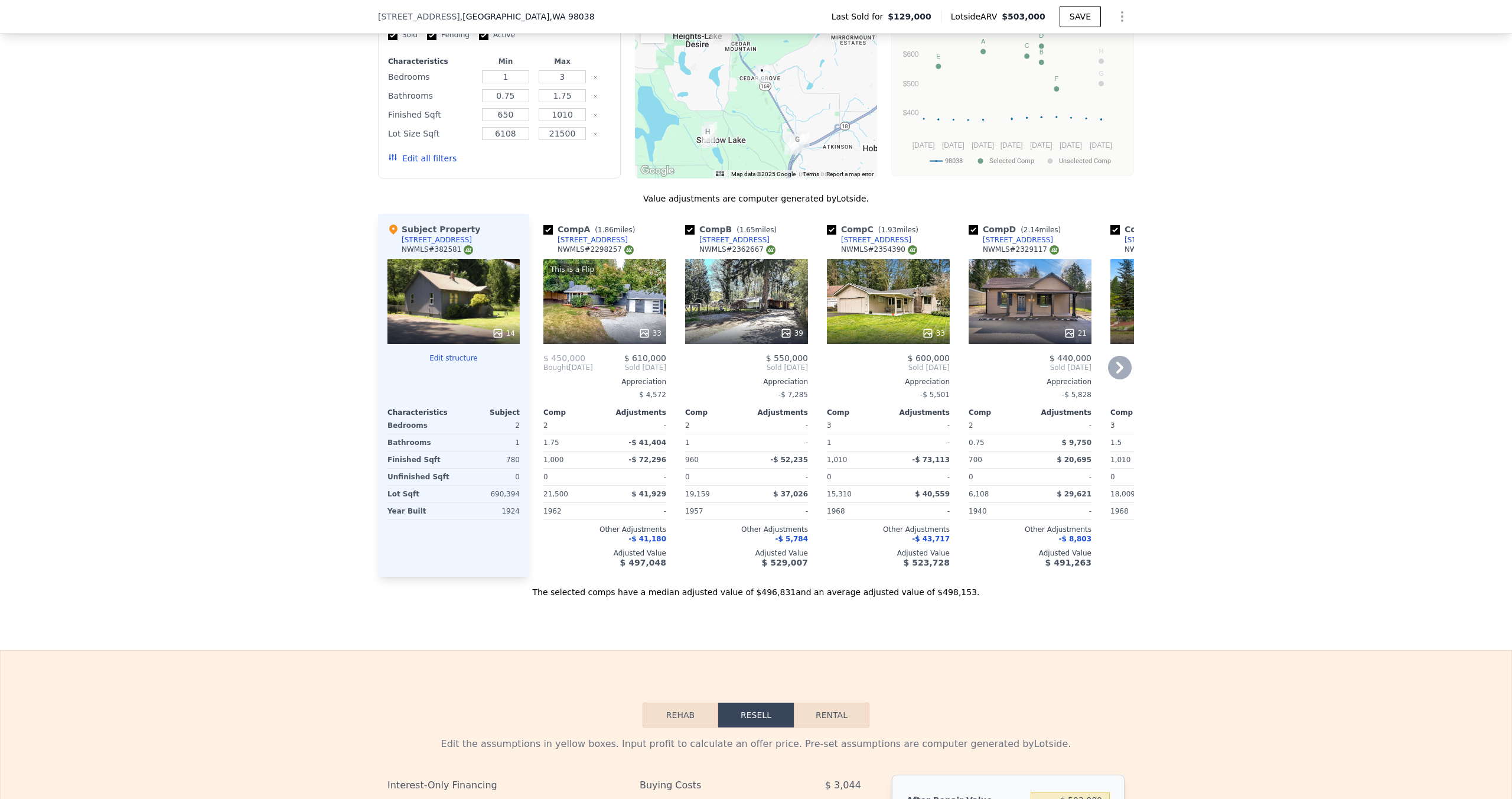
click at [738, 301] on div "39" at bounding box center [746, 302] width 122 height 85
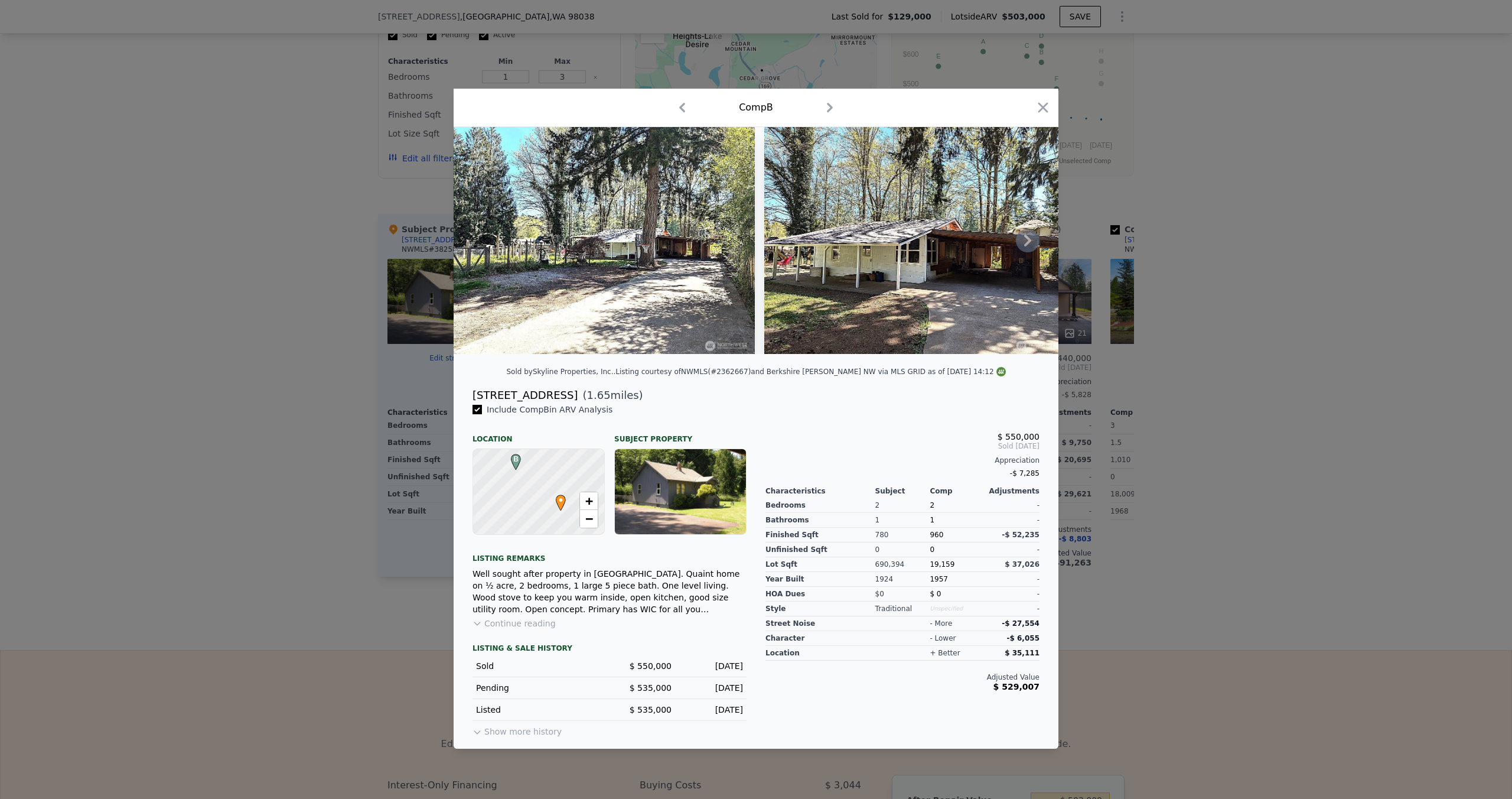
click at [1032, 238] on icon at bounding box center [1027, 240] width 24 height 24
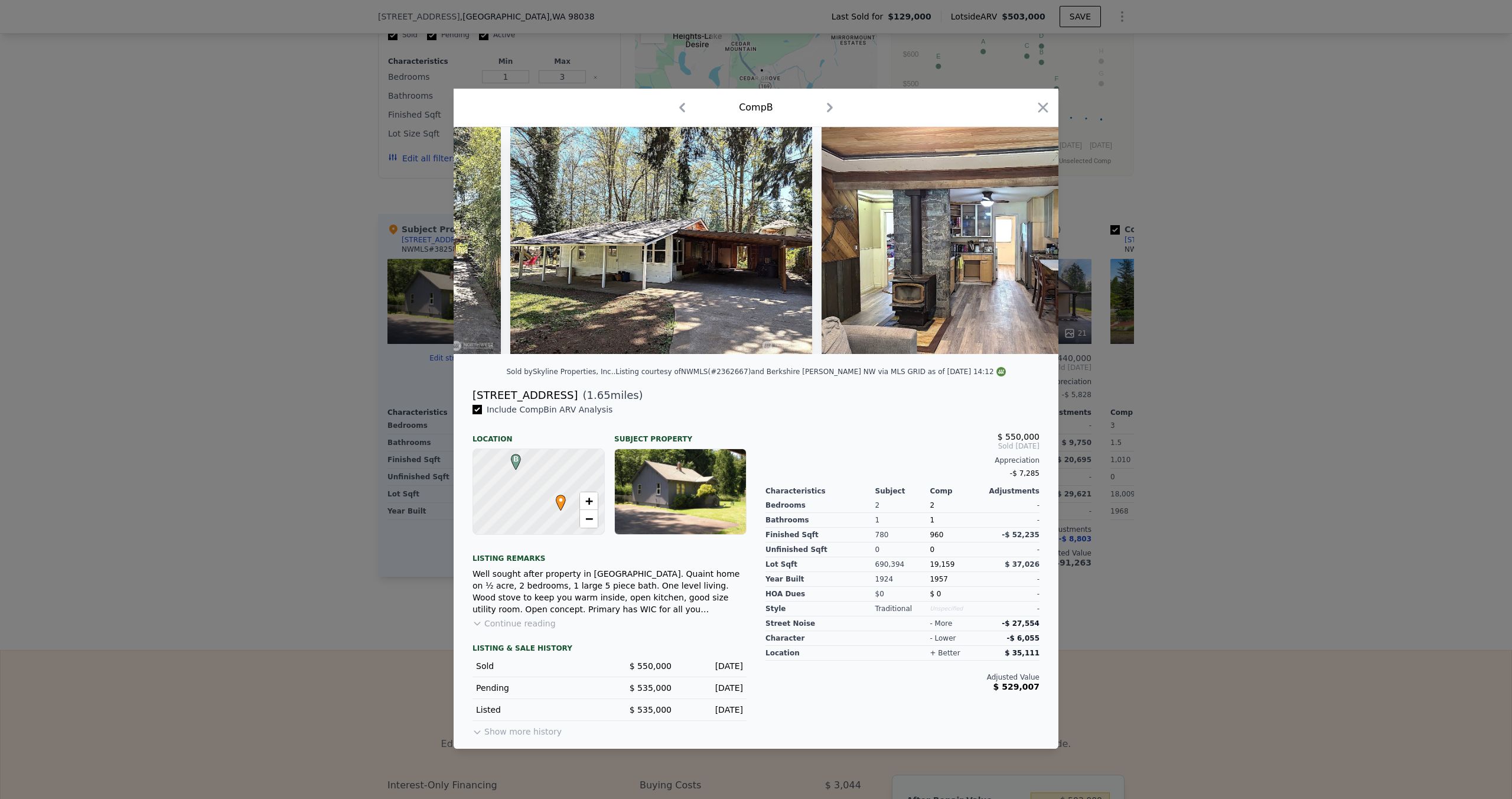
scroll to position [0, 284]
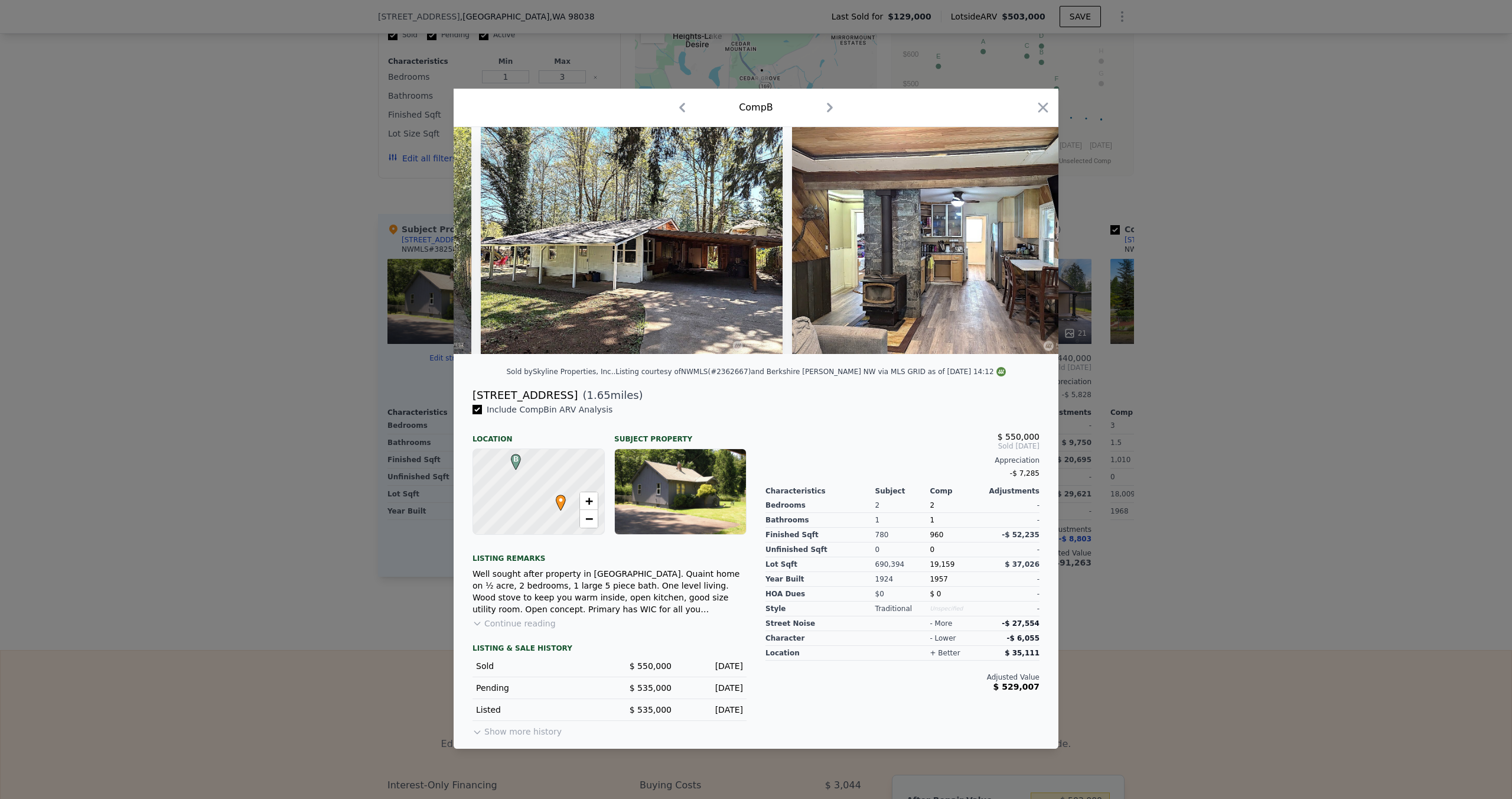
click at [1032, 238] on div at bounding box center [756, 240] width 605 height 227
click at [1030, 229] on icon at bounding box center [1027, 240] width 24 height 24
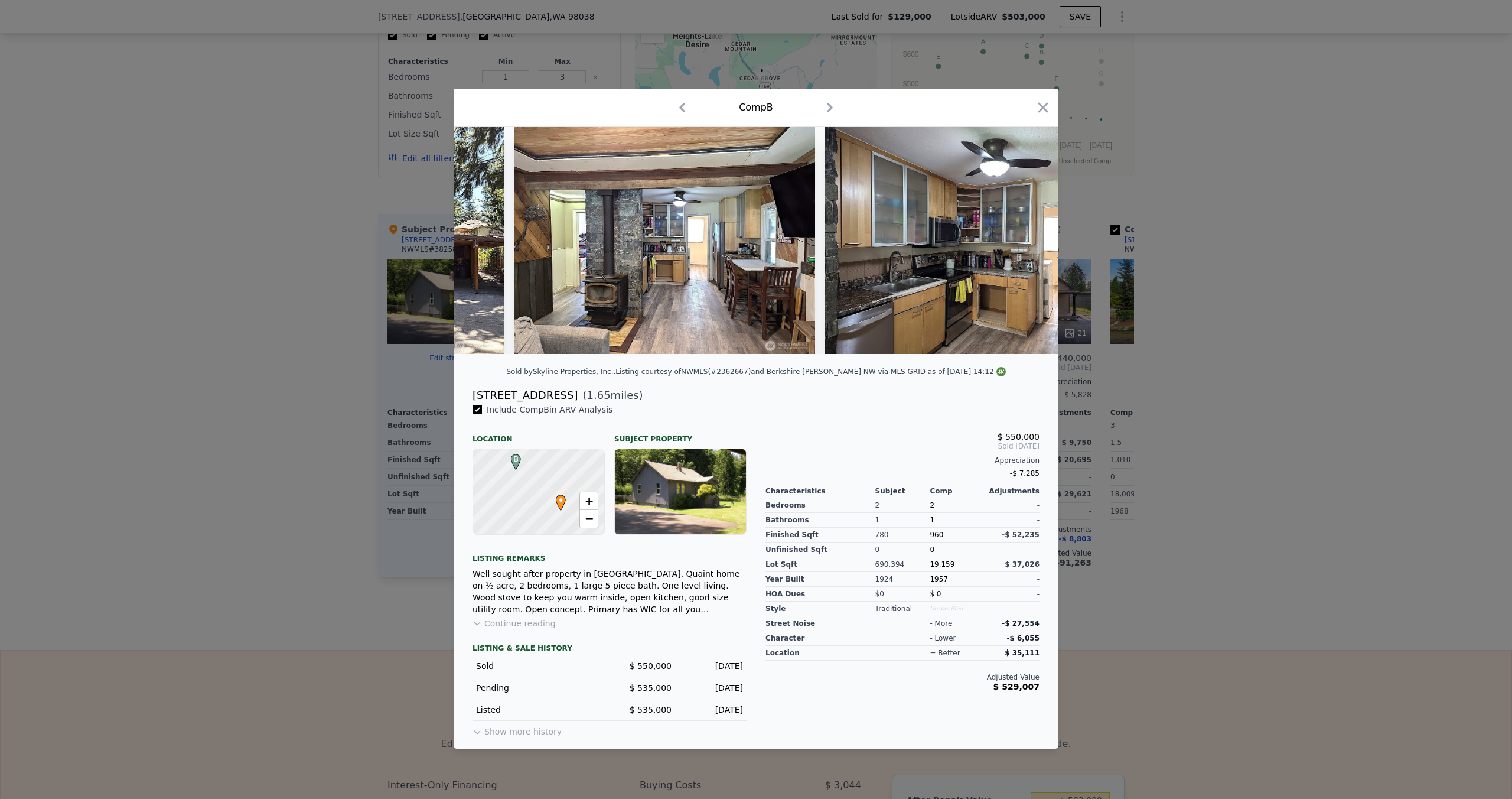
scroll to position [0, 567]
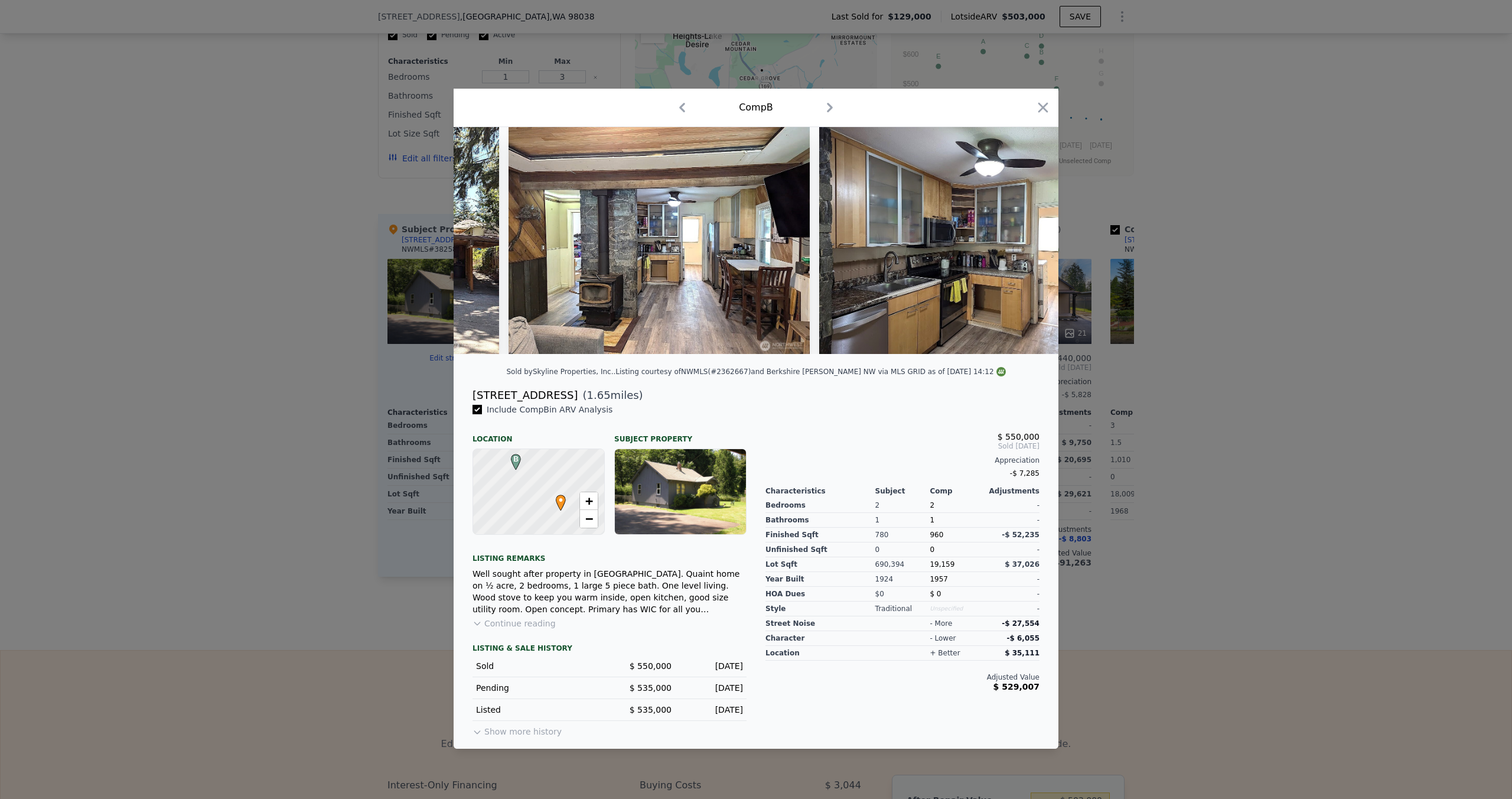
click at [1290, 318] on div at bounding box center [756, 400] width 1512 height 799
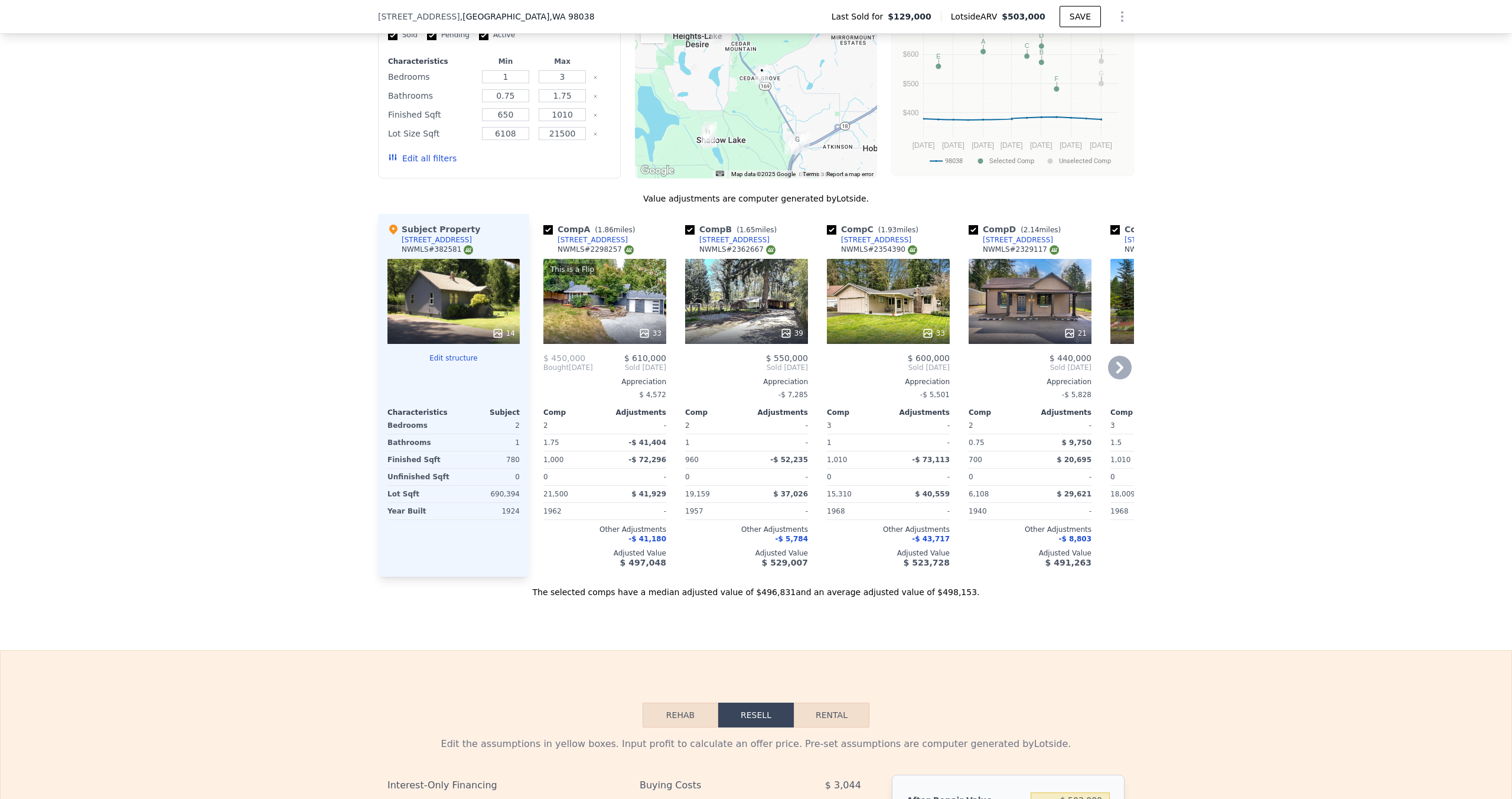
click at [1118, 365] on icon at bounding box center [1119, 367] width 24 height 24
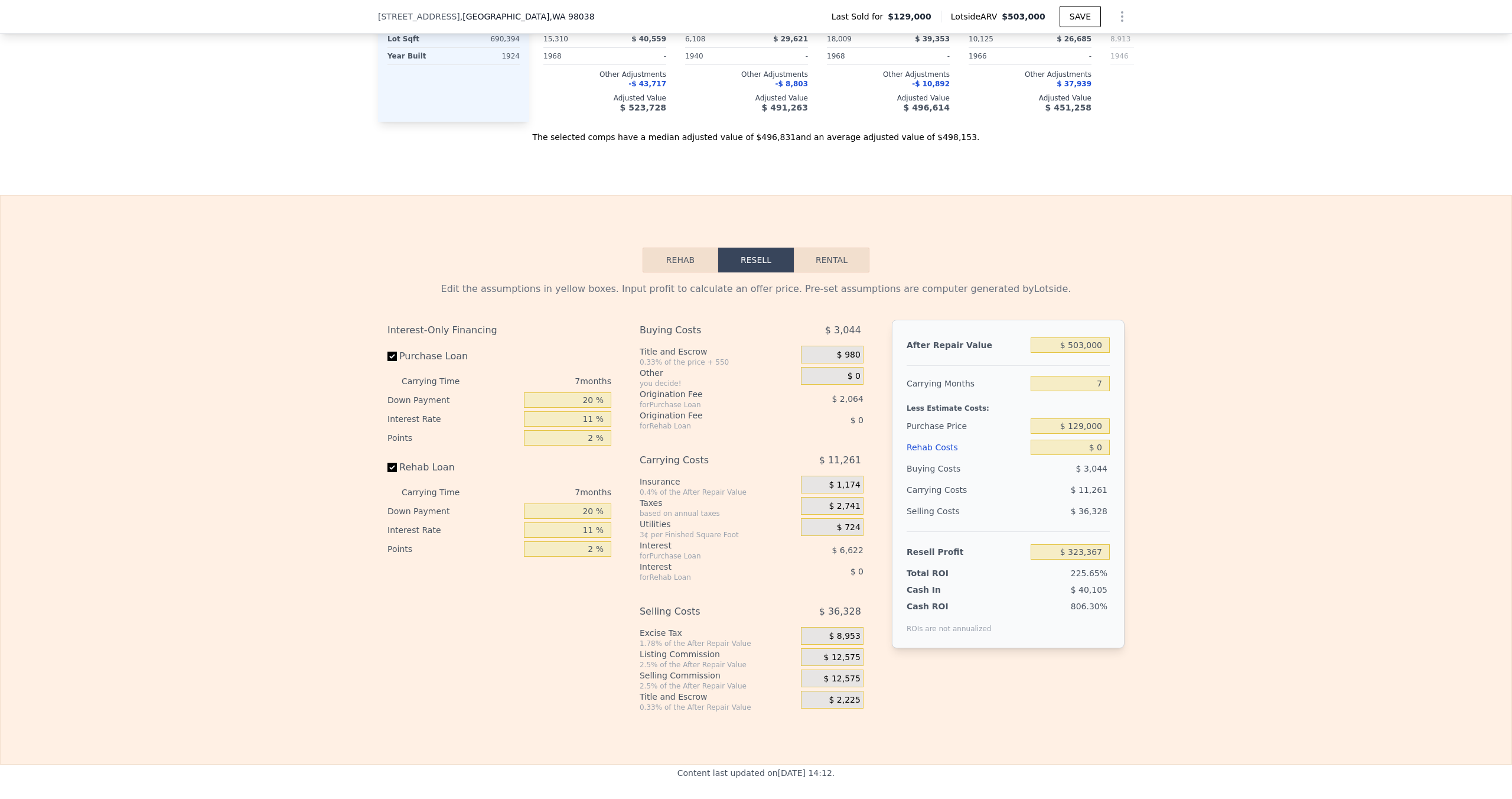
scroll to position [1513, 0]
drag, startPoint x: 1060, startPoint y: 424, endPoint x: 1153, endPoint y: 417, distance: 93.3
click at [1153, 417] on div "Edit the assumptions in yellow boxes. Input profit to calculate an offer price.…" at bounding box center [756, 490] width 1511 height 439
type input "$ 250,000"
click at [1162, 426] on div "Edit the assumptions in yellow boxes. Input profit to calculate an offer price.…" at bounding box center [756, 490] width 1511 height 439
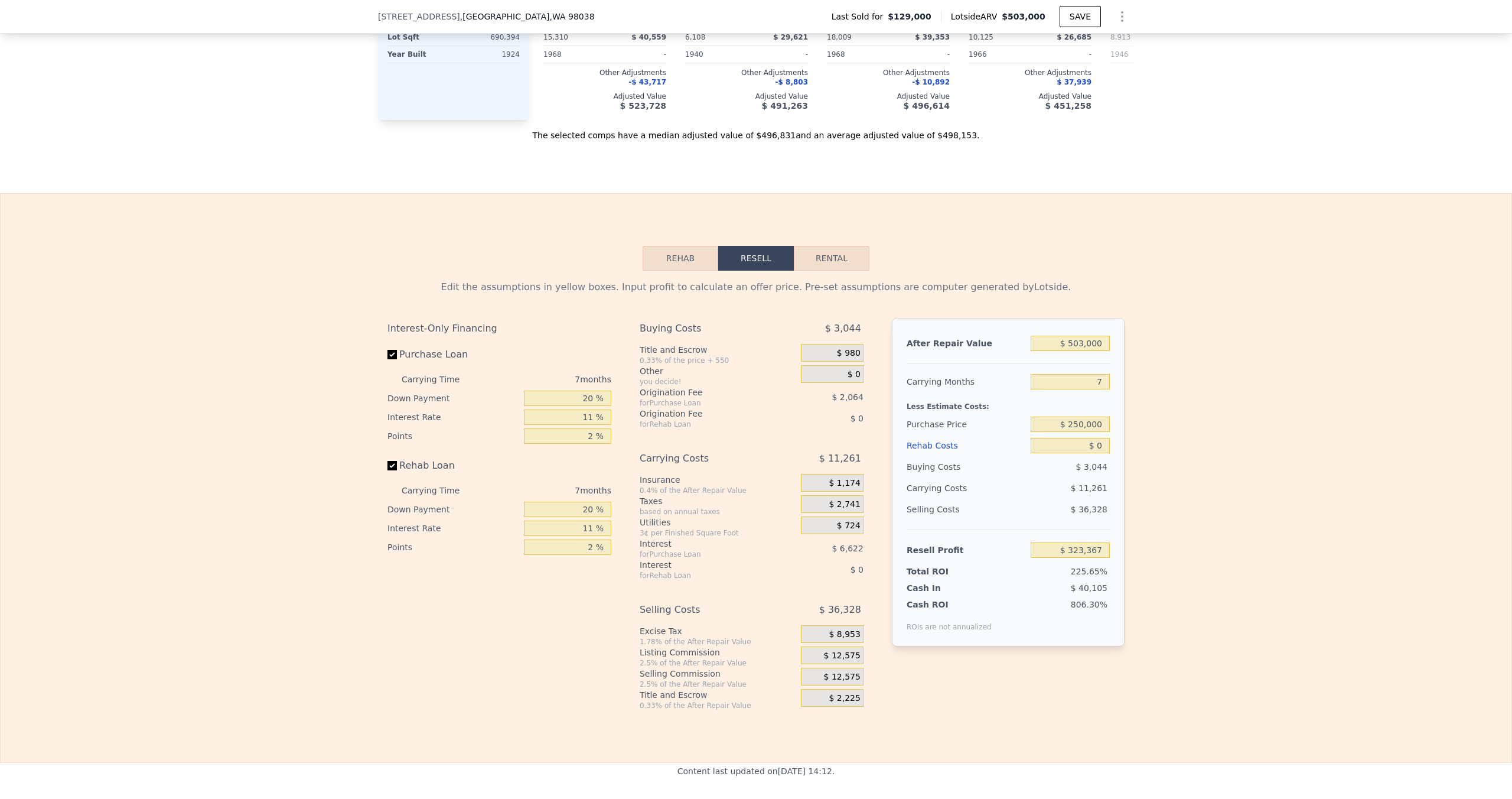
type input "$ 193,819"
